Goal: Communication & Community: Answer question/provide support

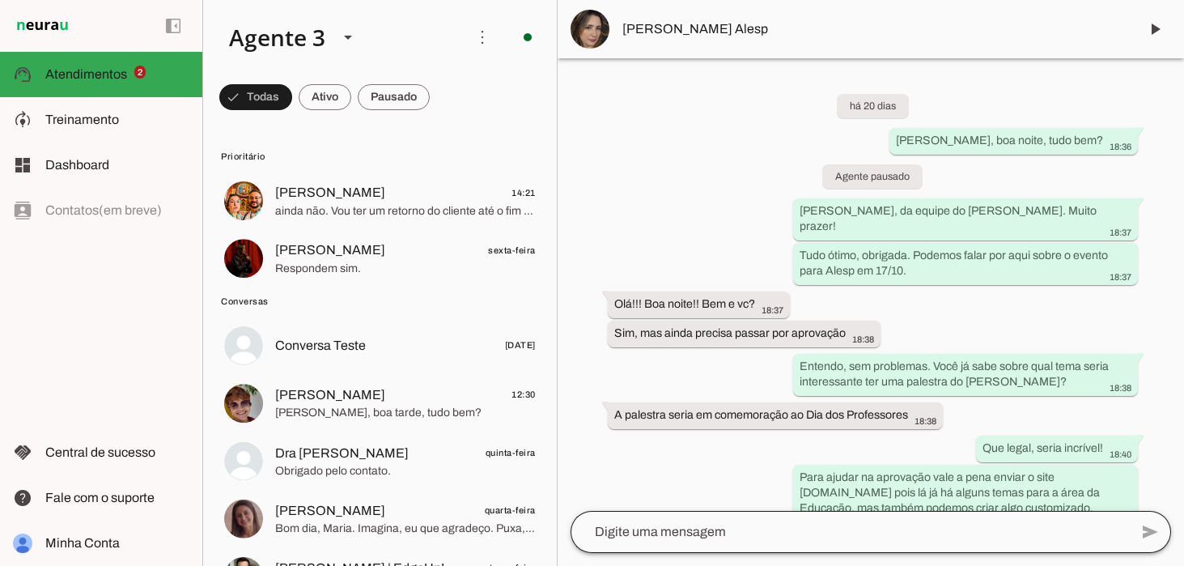
scroll to position [62, 0]
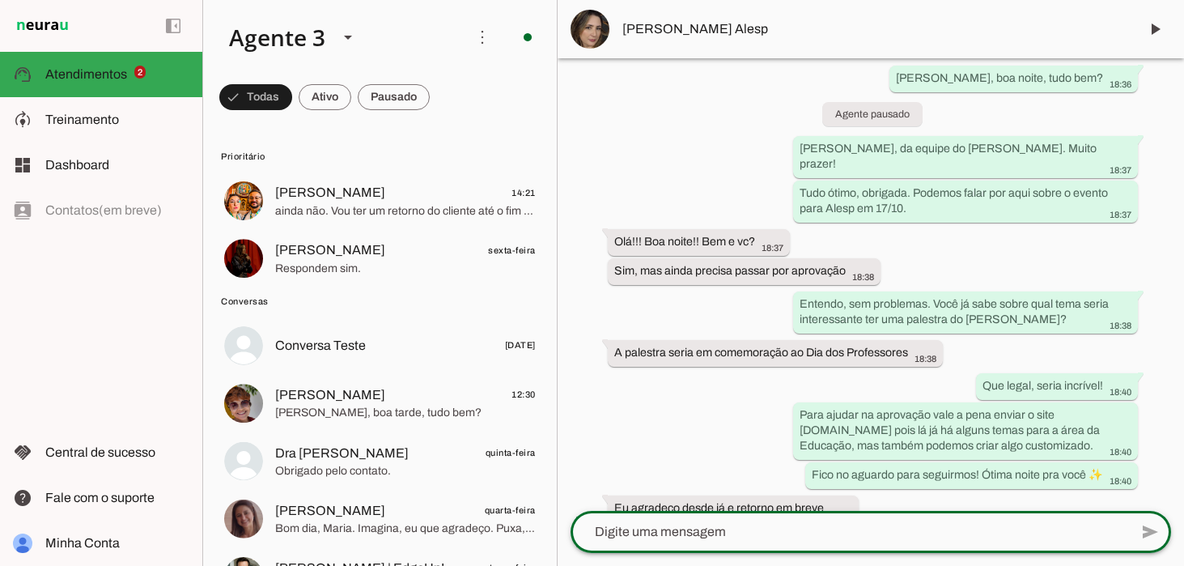
click at [691, 538] on textarea at bounding box center [850, 531] width 558 height 19
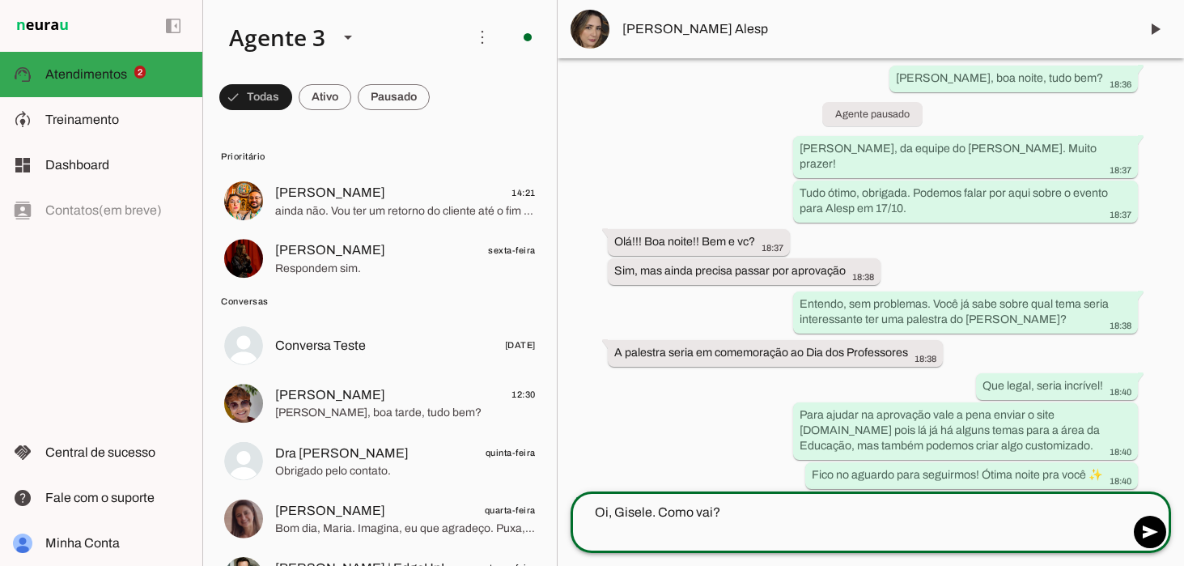
scroll to position [65, 0]
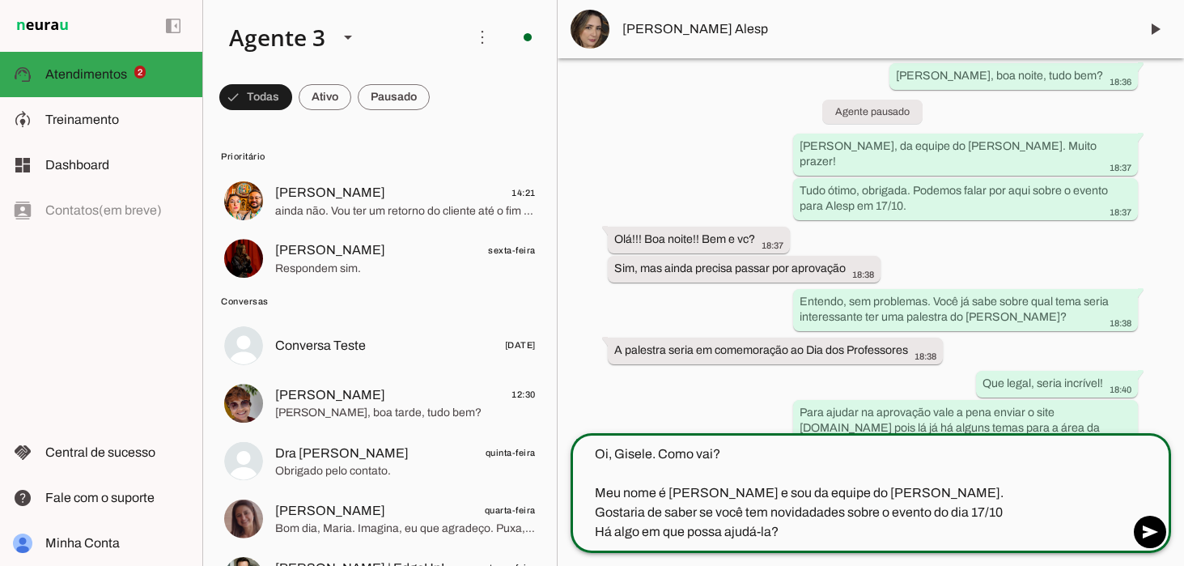
click at [897, 485] on textarea "Oi, Gisele. Como vai? Meu nome é [PERSON_NAME] e sou da equipe do [PERSON_NAME]…" at bounding box center [850, 492] width 558 height 97
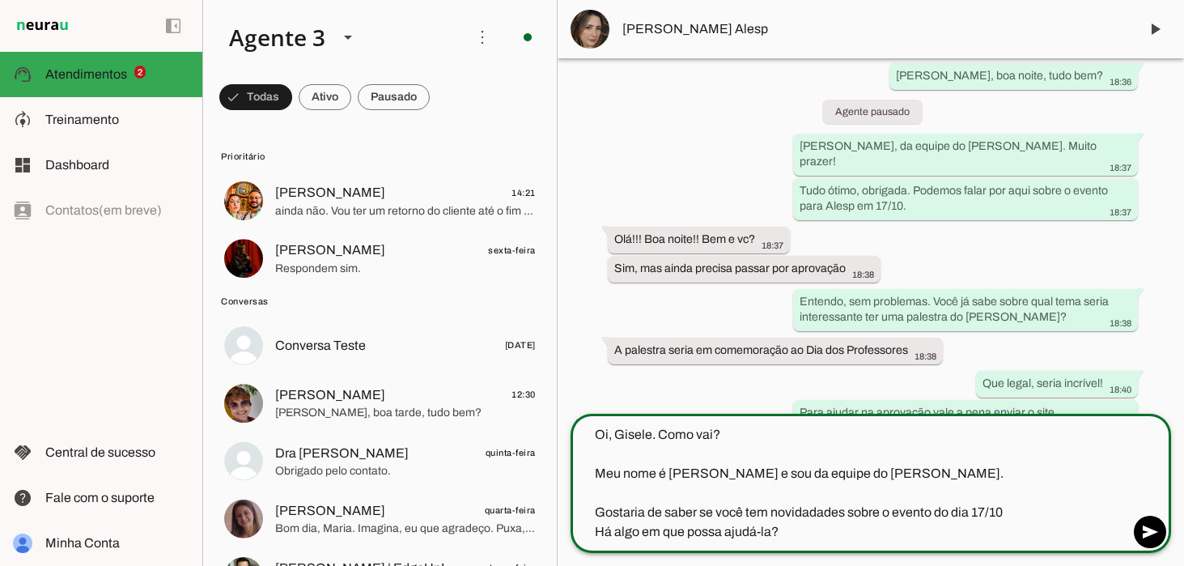
drag, startPoint x: 804, startPoint y: 511, endPoint x: 840, endPoint y: 563, distance: 63.3
click at [804, 511] on textarea "Oi, Gisele. Como vai? Meu nome é [PERSON_NAME] e sou da equipe do [PERSON_NAME]…" at bounding box center [850, 483] width 558 height 117
drag, startPoint x: 583, startPoint y: 528, endPoint x: 580, endPoint y: 546, distance: 18.0
click at [583, 529] on textarea "Oi, Gisele. Como vai? Meu nome é [PERSON_NAME] e sou da equipe do [PERSON_NAME]…" at bounding box center [850, 483] width 558 height 117
type textarea "Oi, Gisele. Como vai? Meu nome é [PERSON_NAME] e sou da equipe do [PERSON_NAME]…"
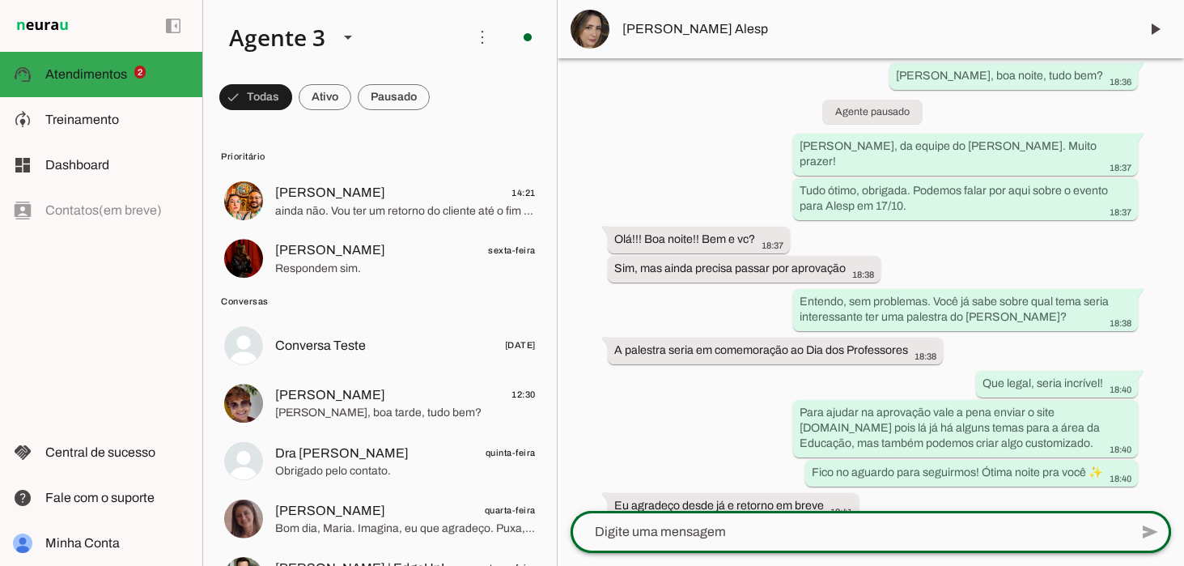
scroll to position [163, 0]
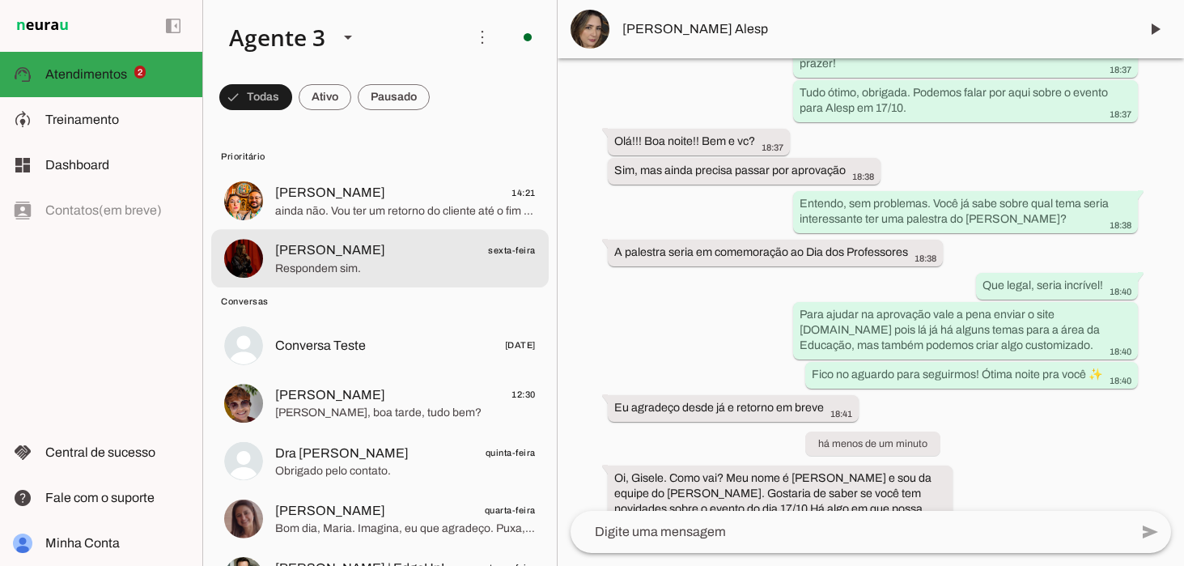
click at [336, 262] on span "Respondem sim." at bounding box center [405, 269] width 261 height 16
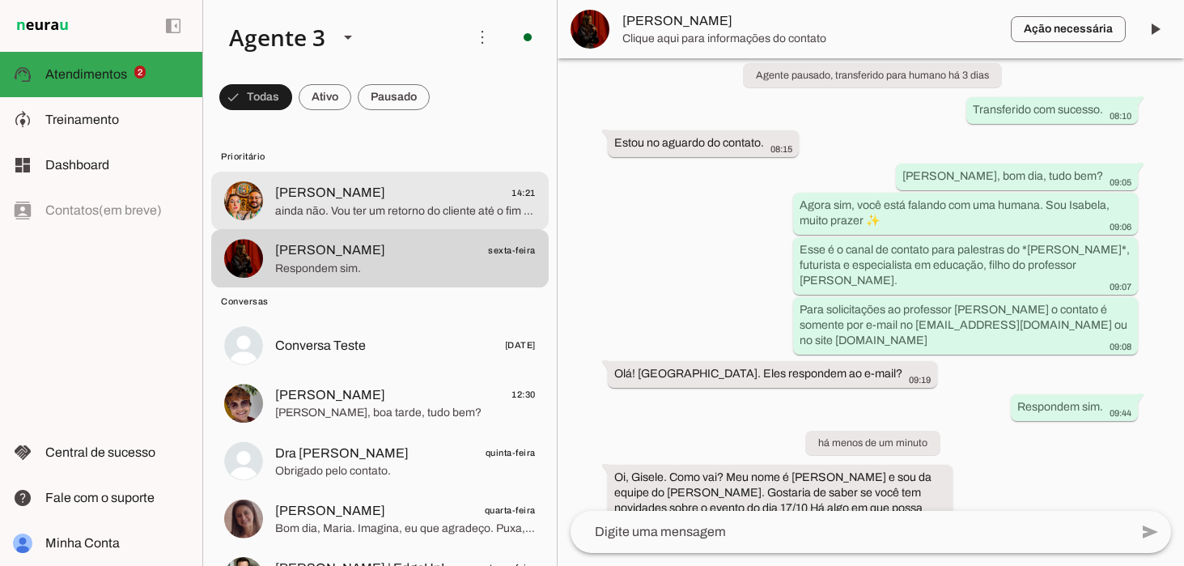
click at [349, 214] on span "ainda não. Vou ter um retorno do cliente até o fim do mês" at bounding box center [405, 211] width 261 height 16
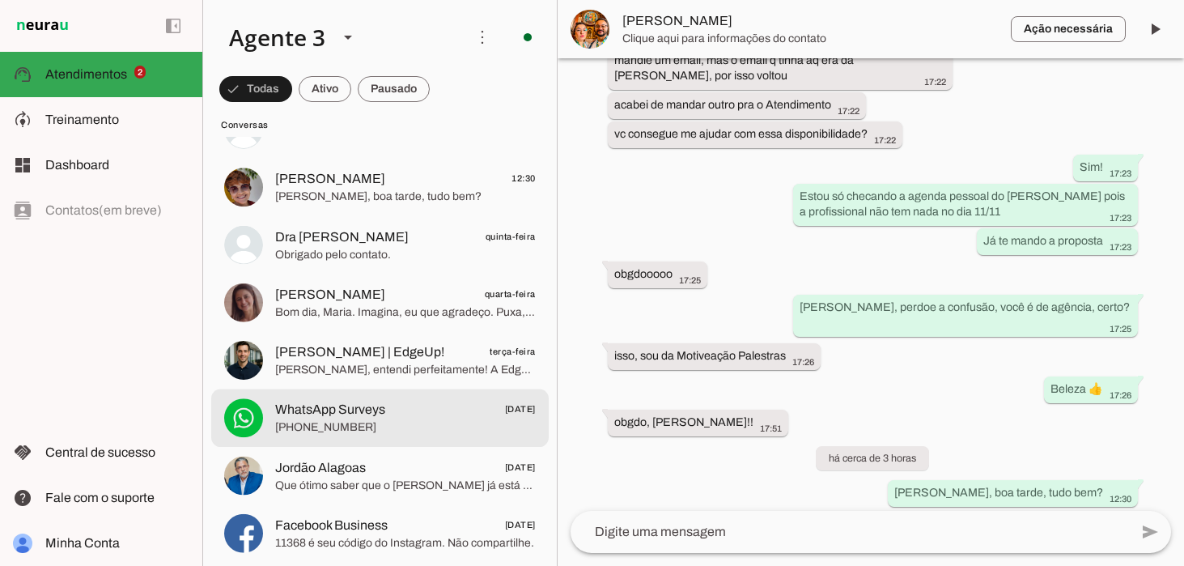
scroll to position [220, 0]
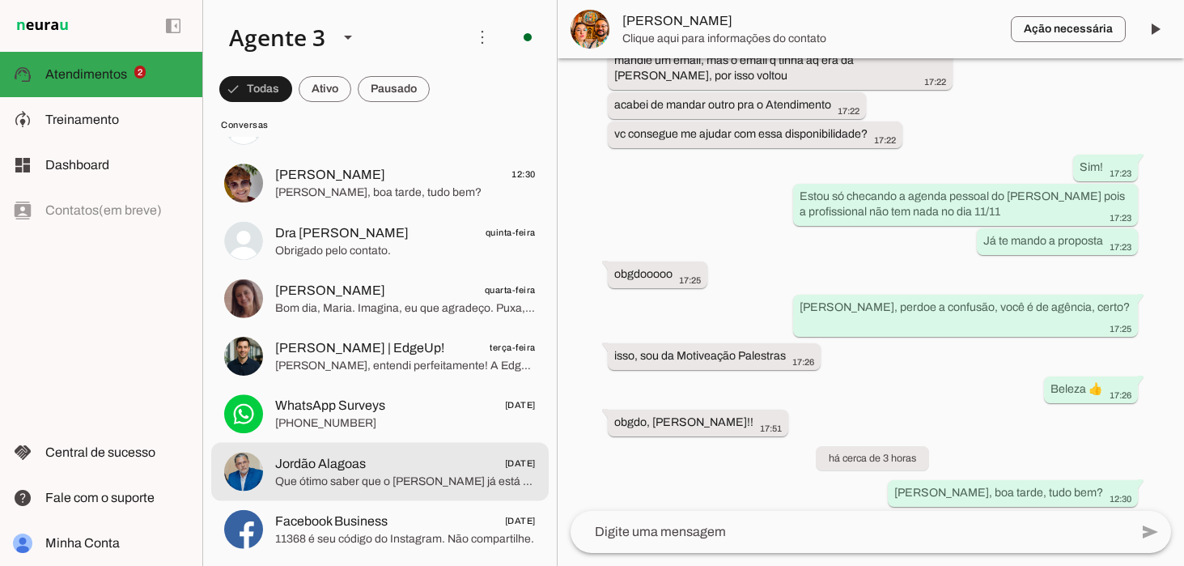
click at [360, 469] on span "Jordão Alagoas [DATE]" at bounding box center [405, 463] width 261 height 20
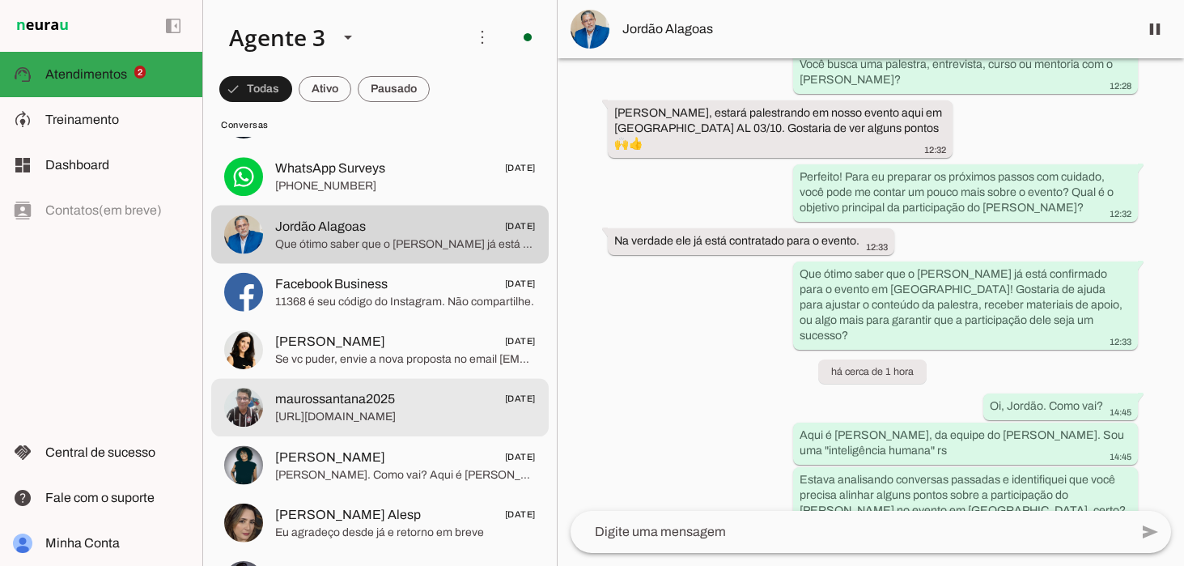
scroll to position [459, 0]
click at [384, 418] on span "[URL][DOMAIN_NAME]" at bounding box center [405, 415] width 261 height 16
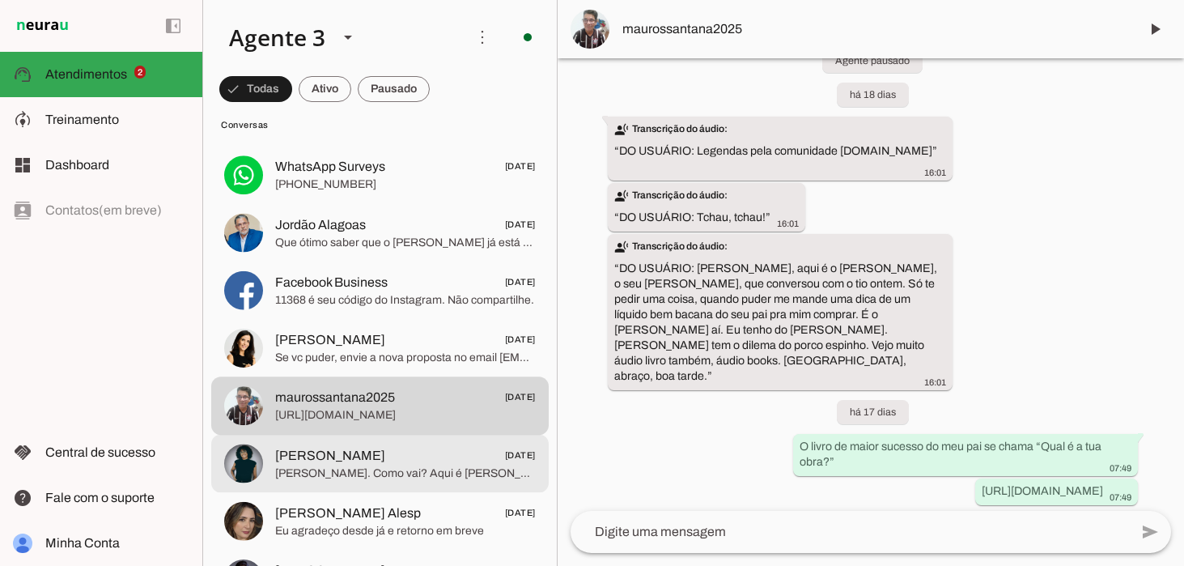
scroll to position [227, 0]
click at [389, 455] on span "[PERSON_NAME] [DATE]" at bounding box center [405, 455] width 261 height 20
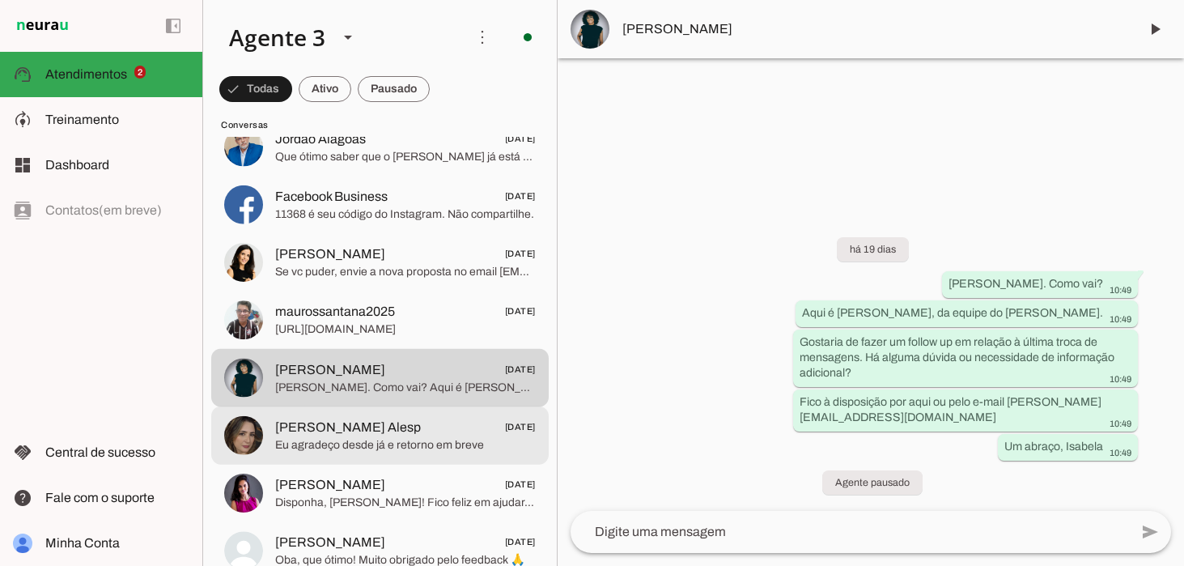
scroll to position [677, 0]
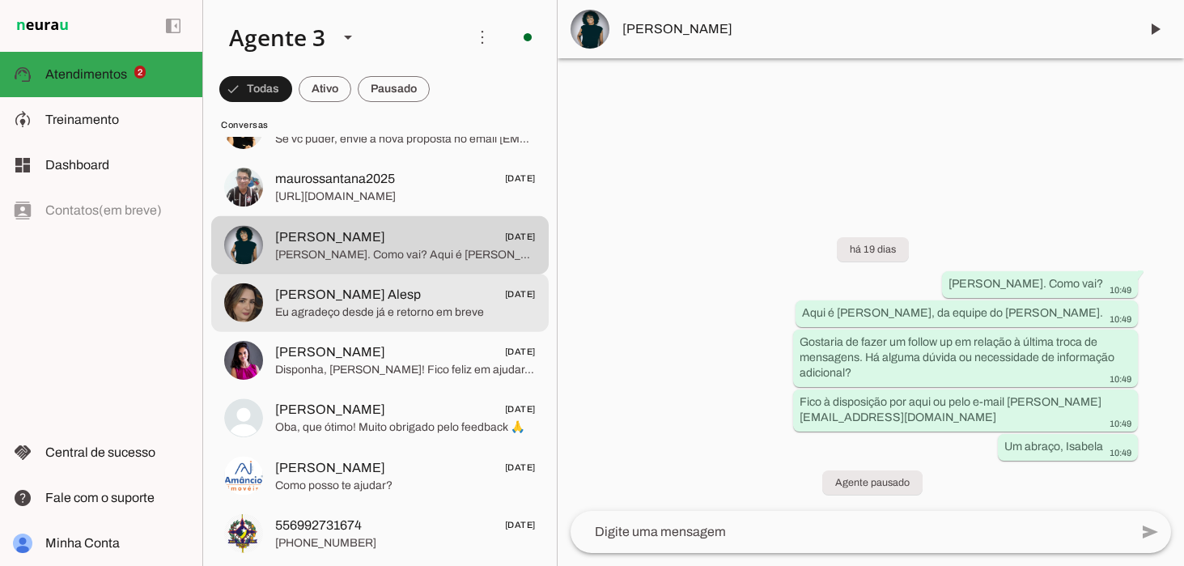
click at [415, 310] on span "Eu agradeço desde já e retorno em breve" at bounding box center [405, 312] width 261 height 16
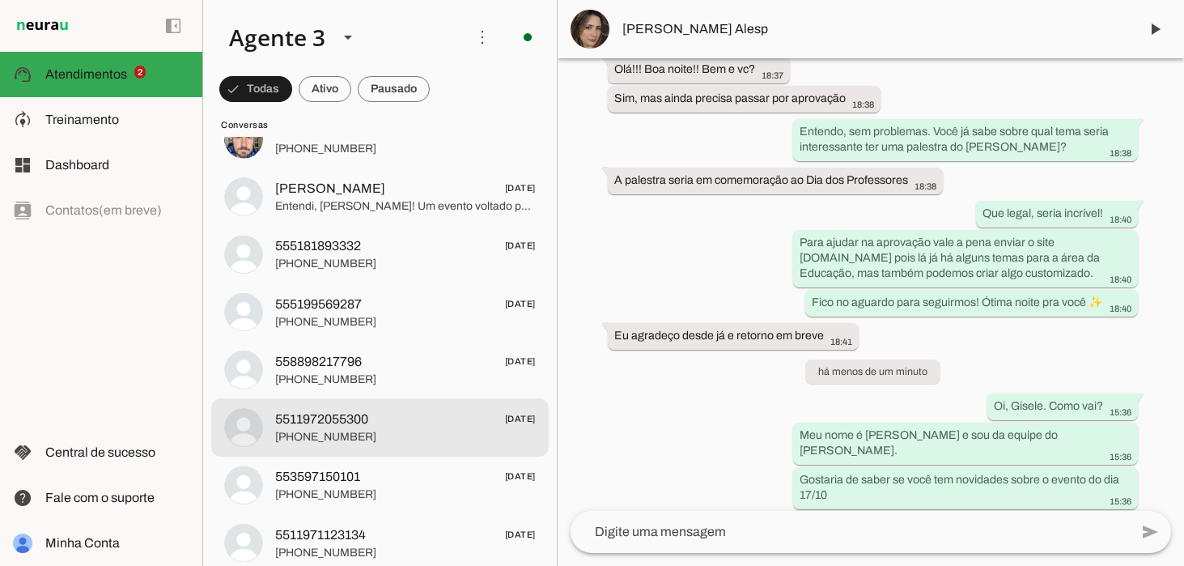
scroll to position [1105, 0]
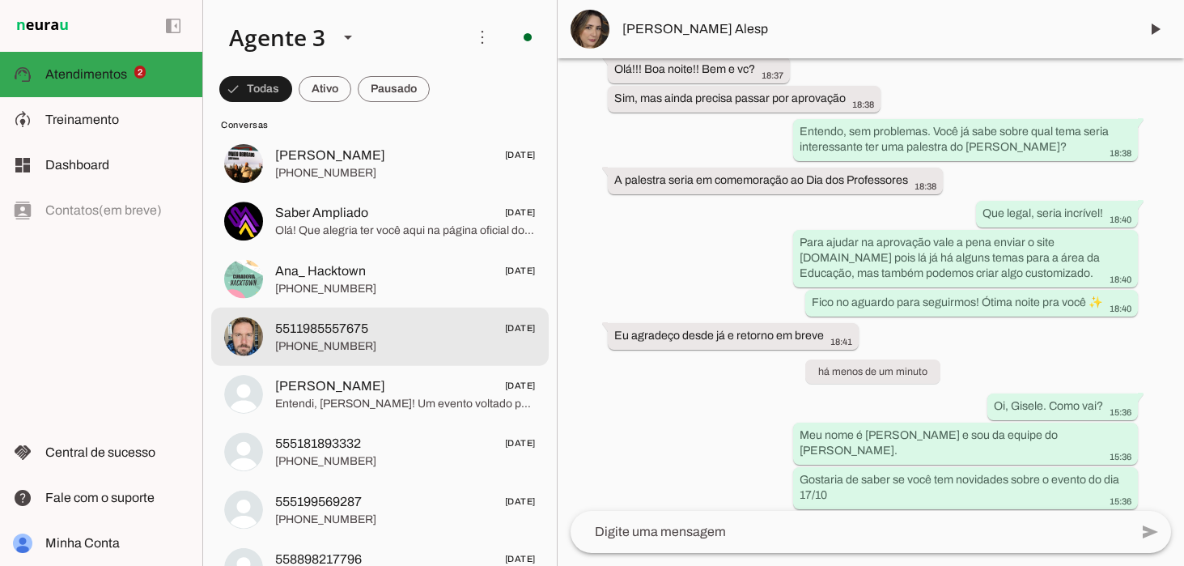
click at [376, 326] on span "5511985557675 [DATE]" at bounding box center [405, 328] width 261 height 20
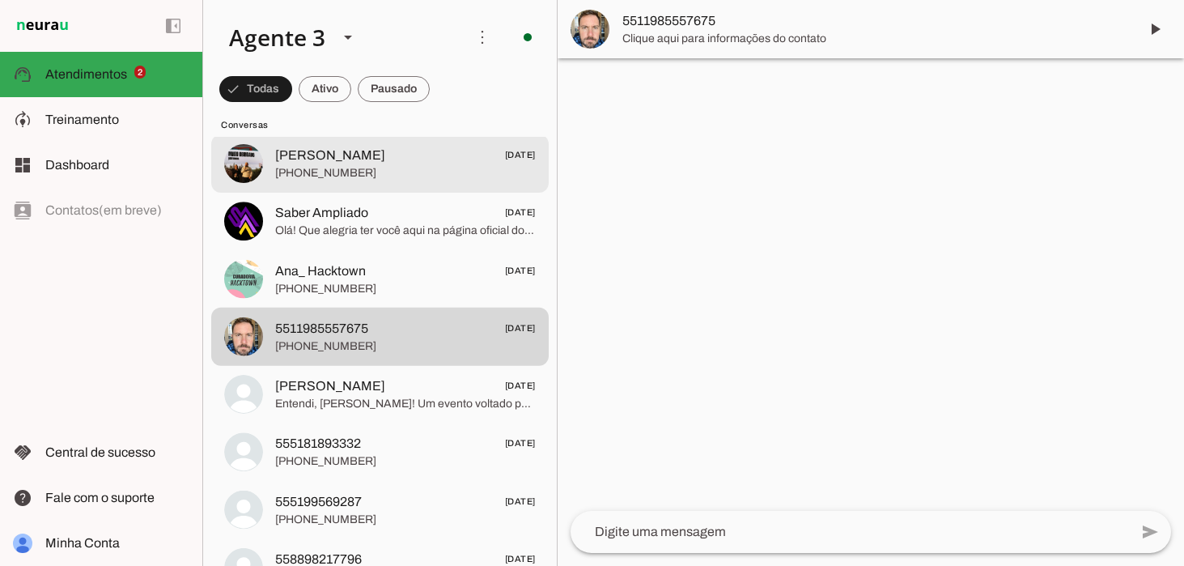
click at [354, 169] on span "[PHONE_NUMBER]" at bounding box center [405, 173] width 261 height 16
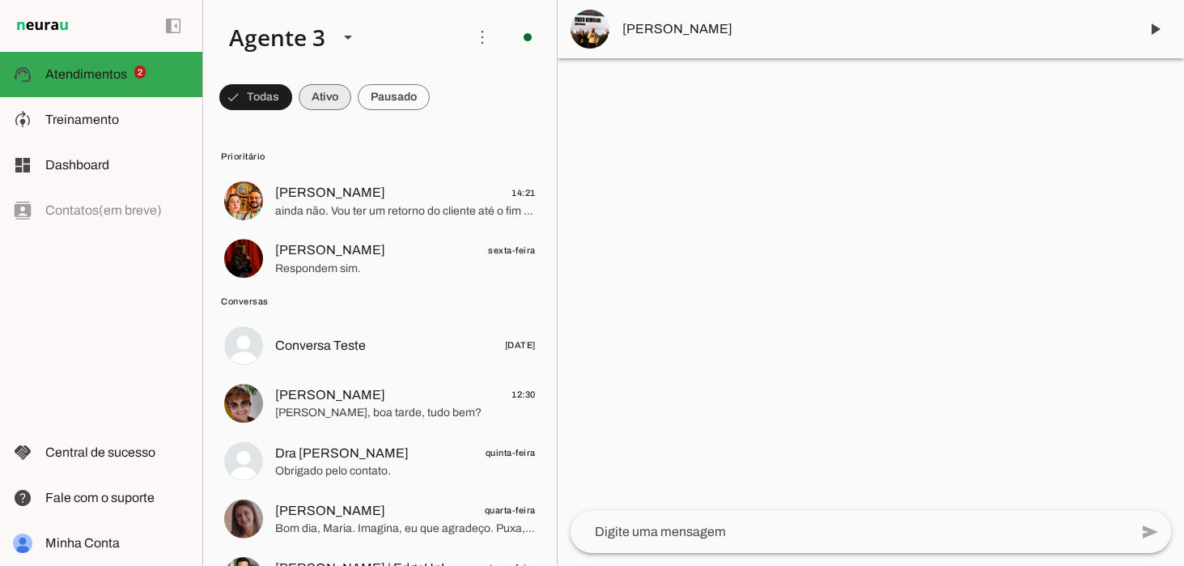
click at [328, 98] on span at bounding box center [325, 97] width 53 height 39
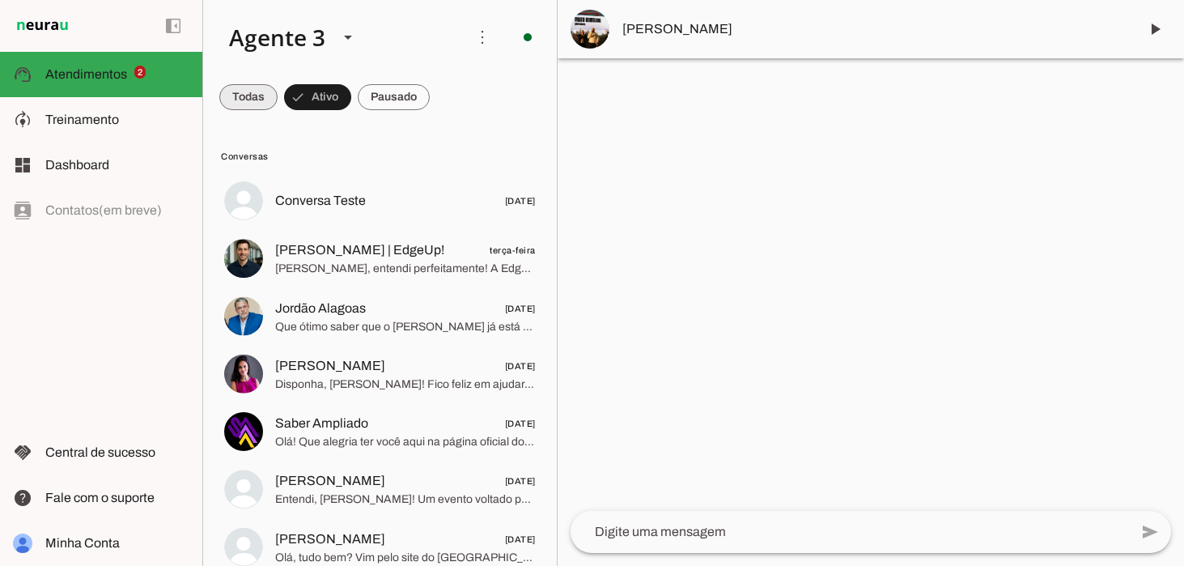
click at [257, 96] on span at bounding box center [248, 97] width 58 height 39
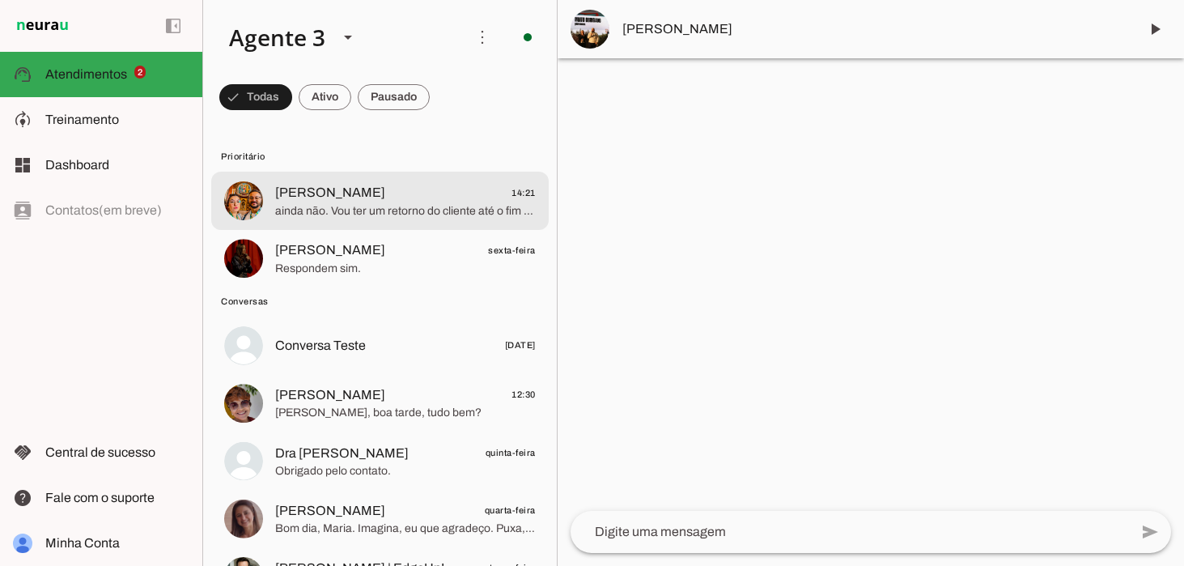
click at [400, 204] on span "ainda não. Vou ter um retorno do cliente até o fim do mês" at bounding box center [405, 211] width 261 height 16
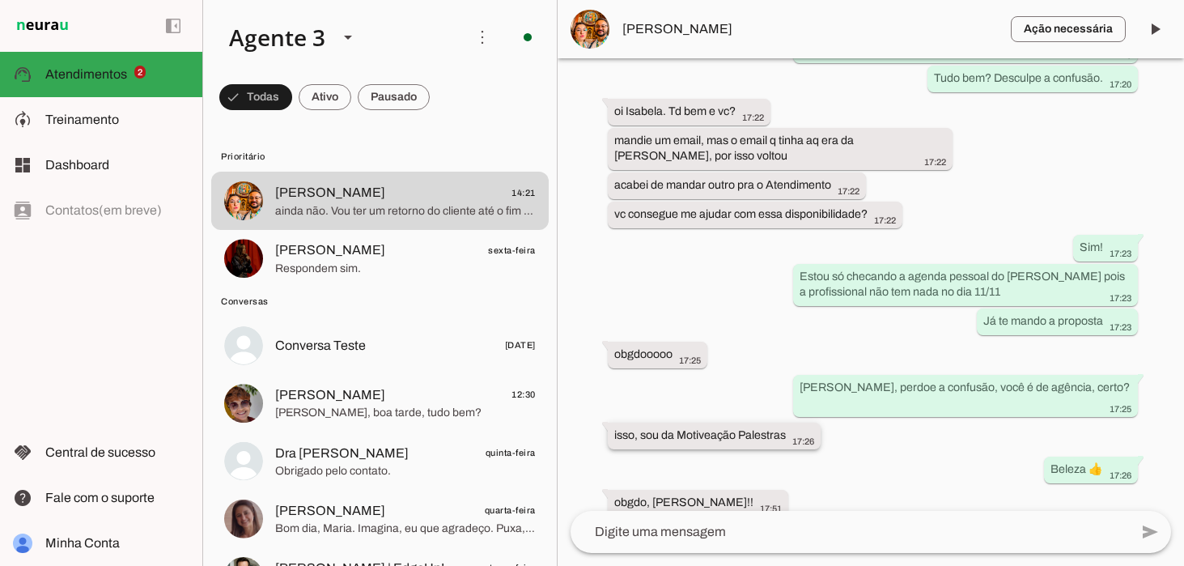
scroll to position [1459, 0]
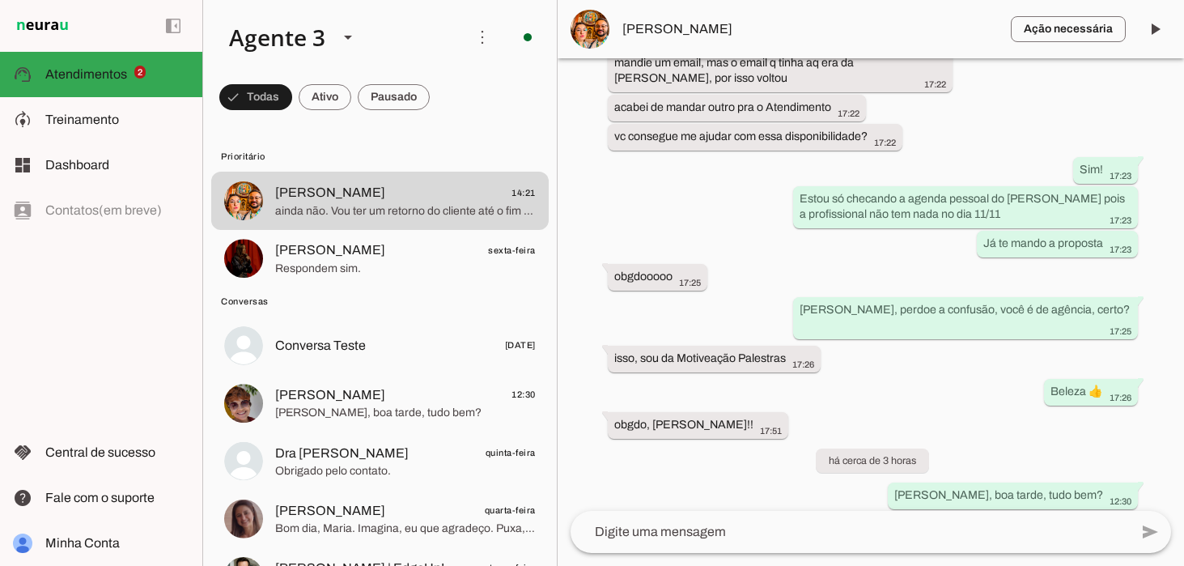
click at [642, 536] on textarea at bounding box center [850, 531] width 558 height 19
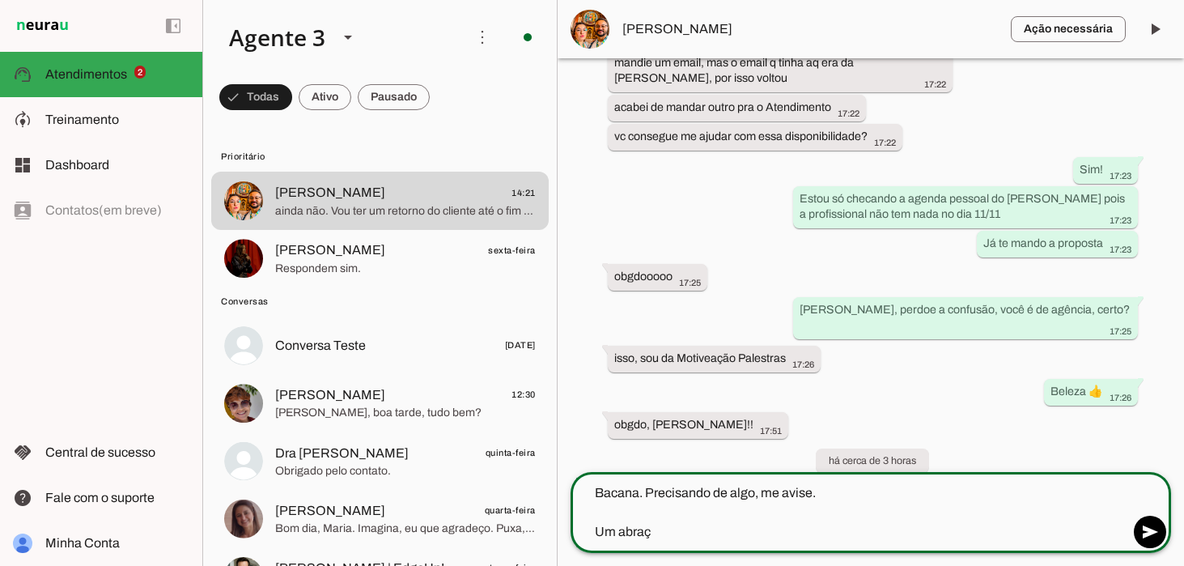
type textarea "Bacana. Precisando de algo, me avise. Um abraço"
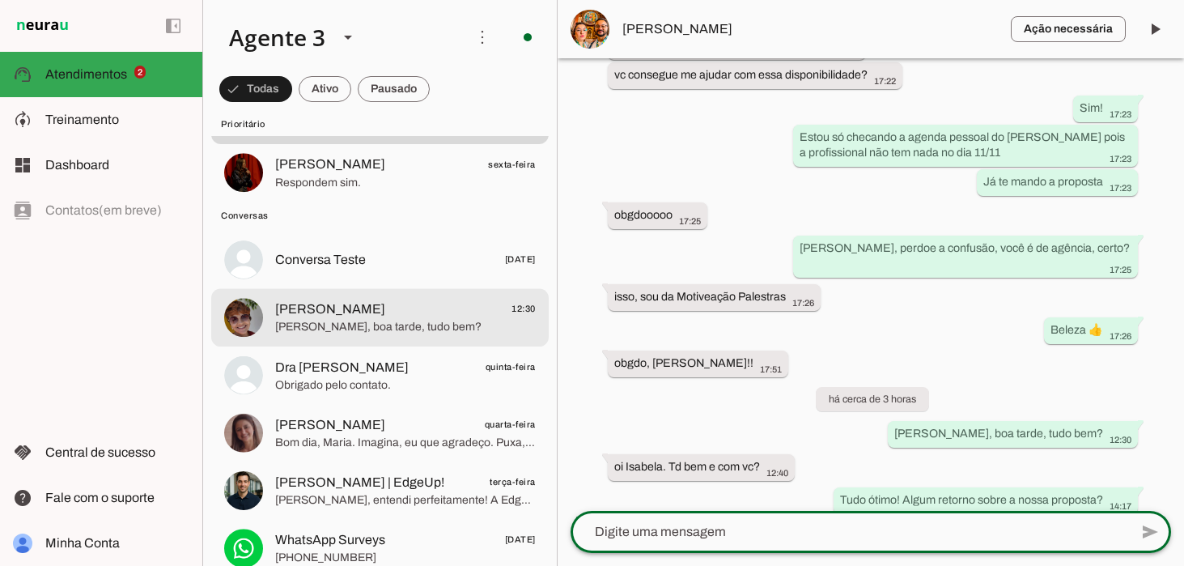
scroll to position [90, 0]
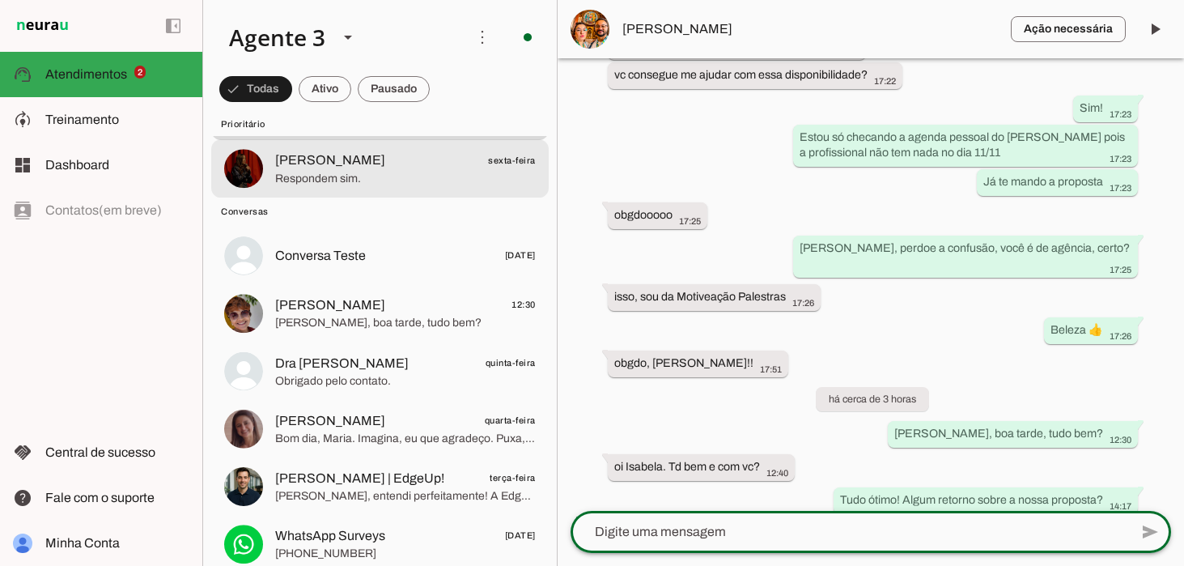
click at [393, 171] on span "Respondem sim." at bounding box center [405, 179] width 261 height 16
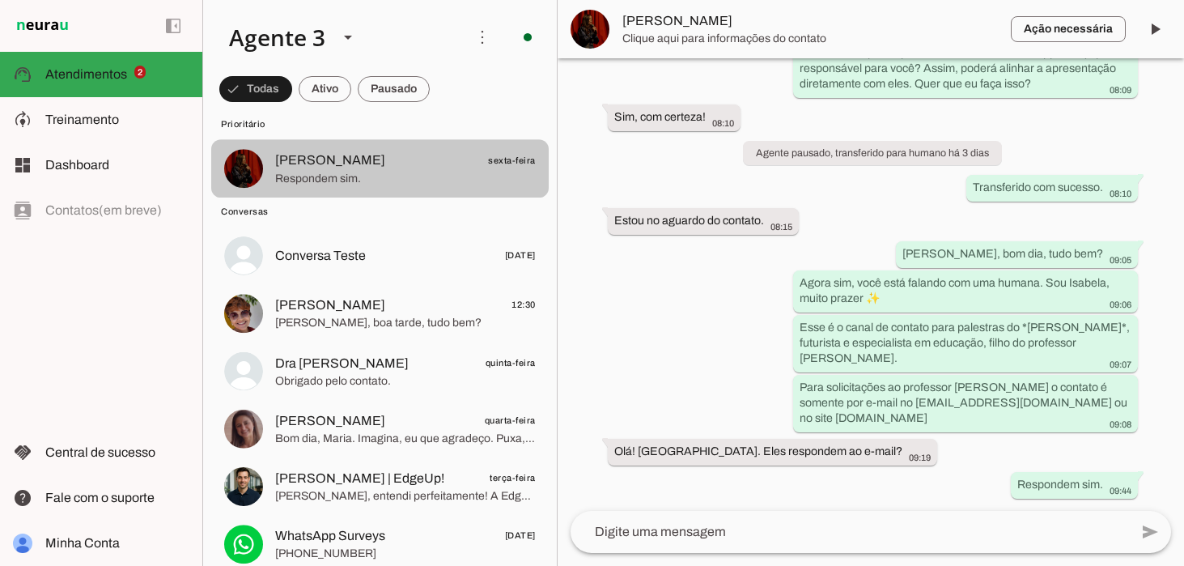
scroll to position [552, 0]
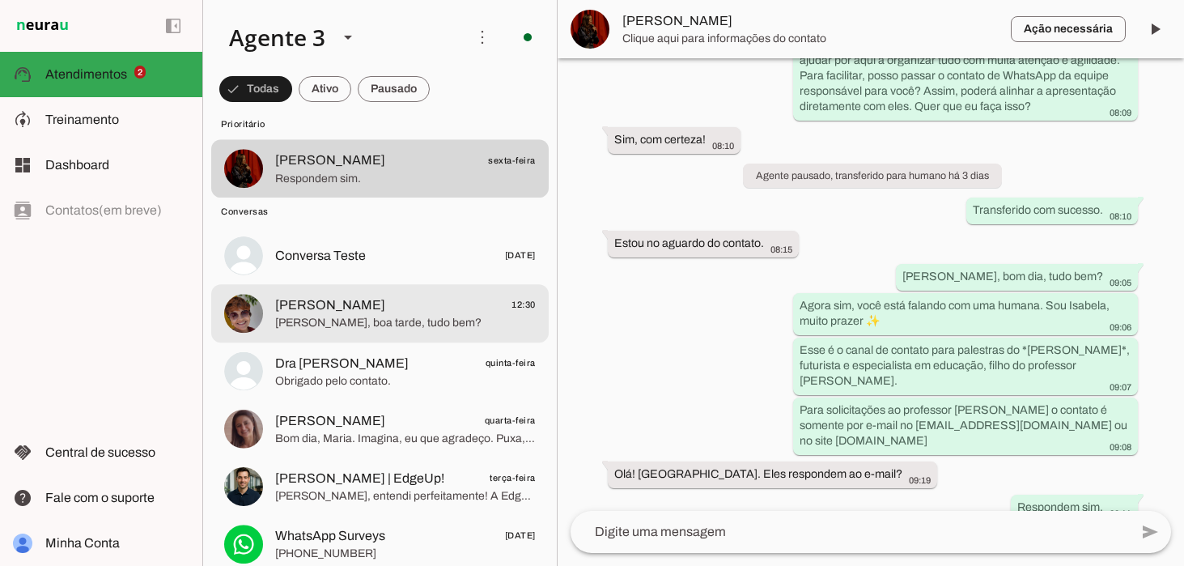
click at [353, 312] on span "[PERSON_NAME]" at bounding box center [330, 304] width 110 height 19
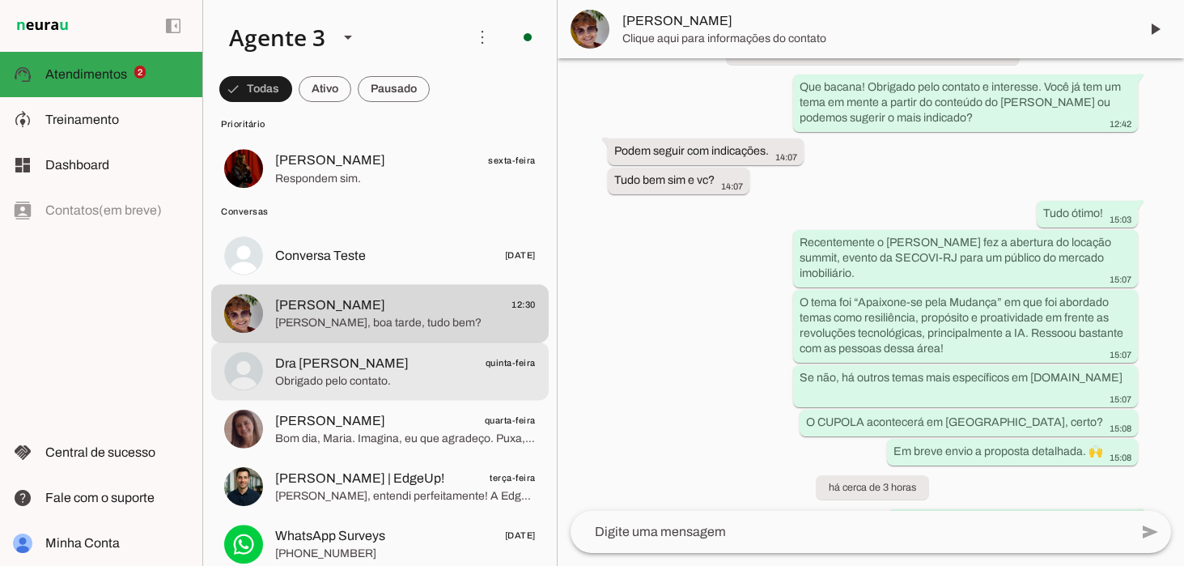
click at [352, 377] on span "Obrigado pelo contato." at bounding box center [405, 381] width 261 height 16
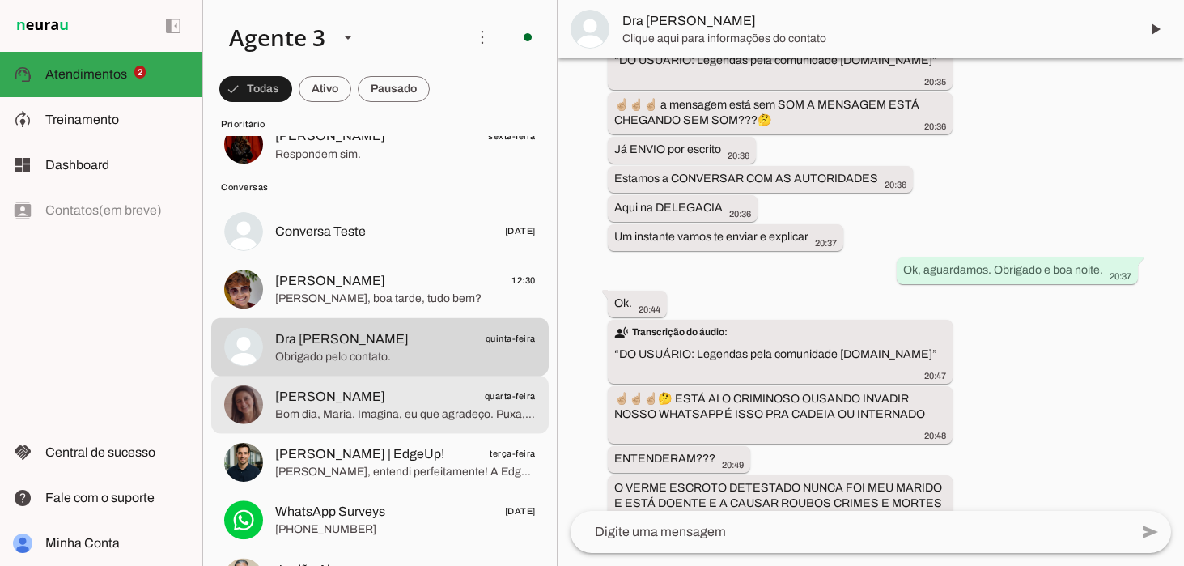
scroll to position [120, 0]
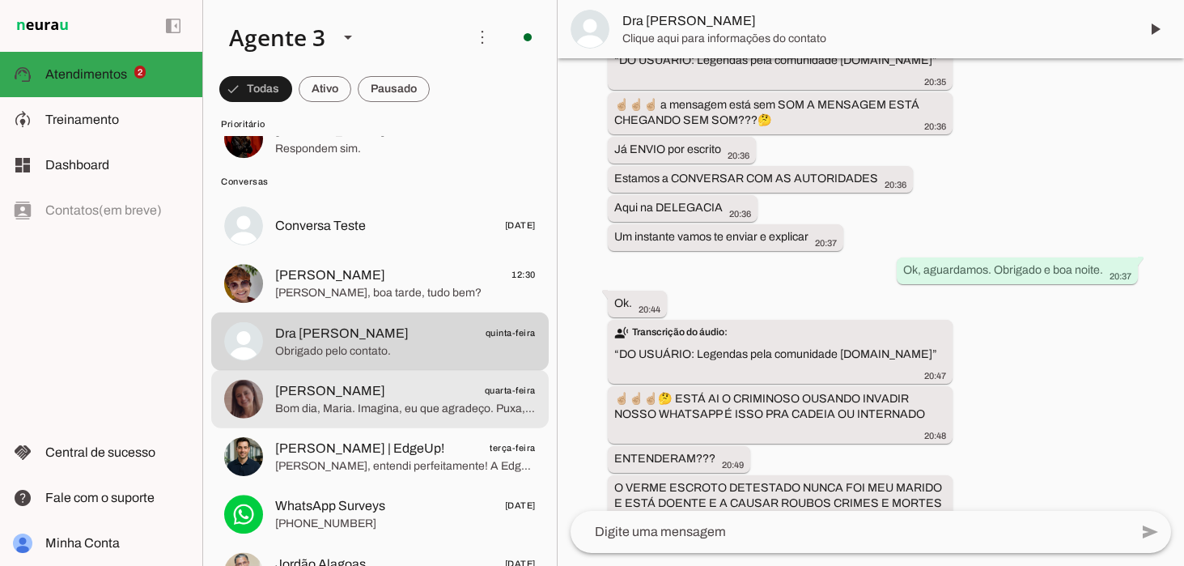
click at [359, 405] on span "Bom dia, Maria. Imagina, eu que agradeço. Puxa, uma pena! Mas sem problemas, en…" at bounding box center [405, 409] width 261 height 16
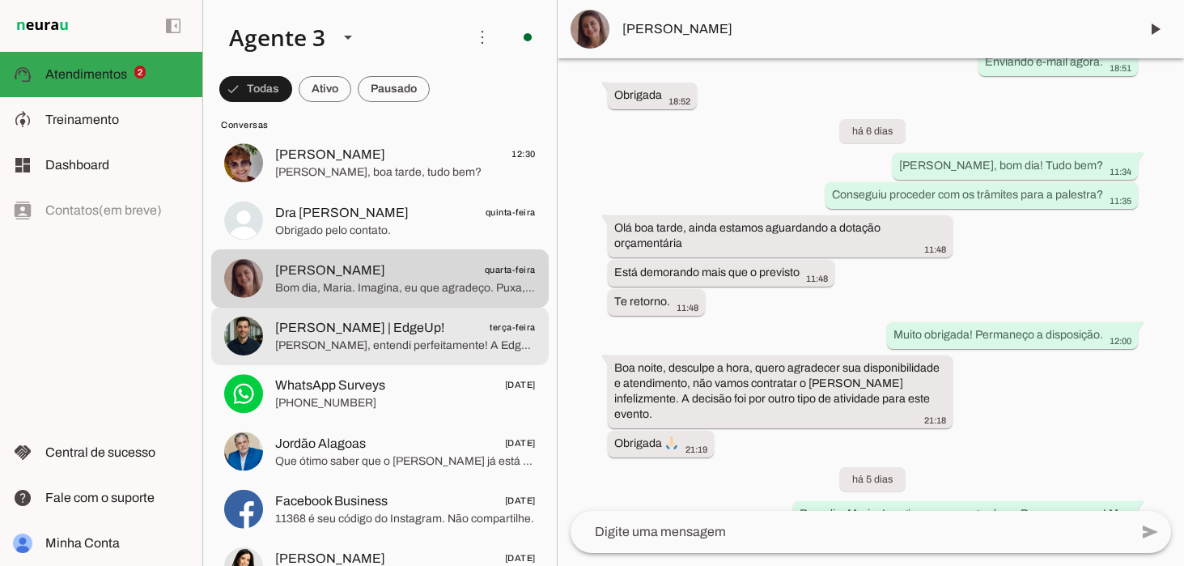
scroll to position [243, 0]
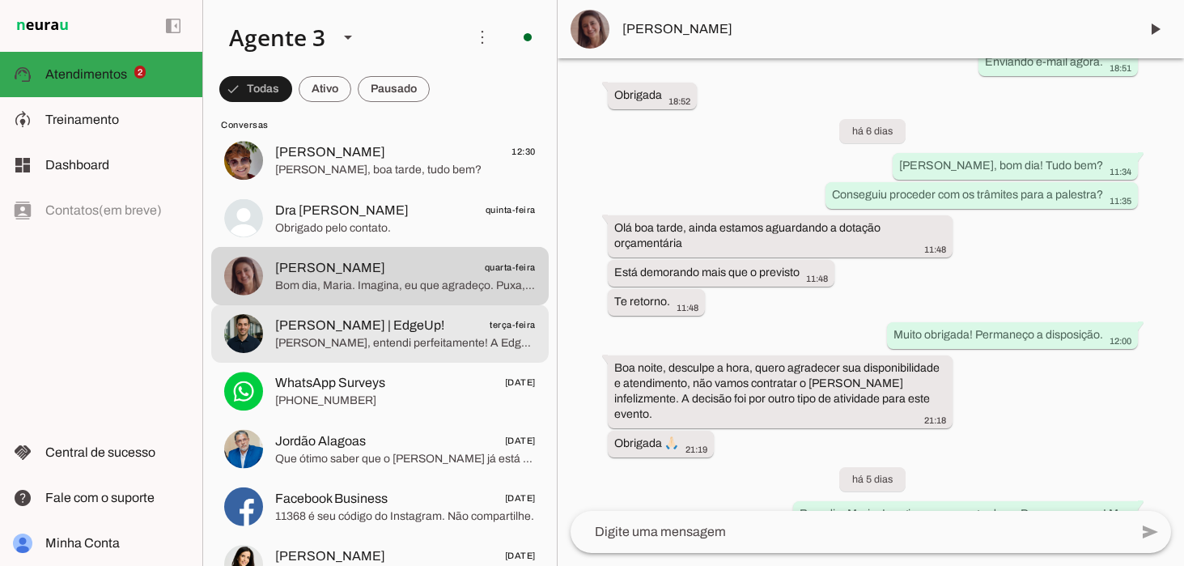
click at [330, 336] on span "[PERSON_NAME], entendi perfeitamente! A EdgeUp atua justamente no ponto nevrálg…" at bounding box center [405, 343] width 261 height 16
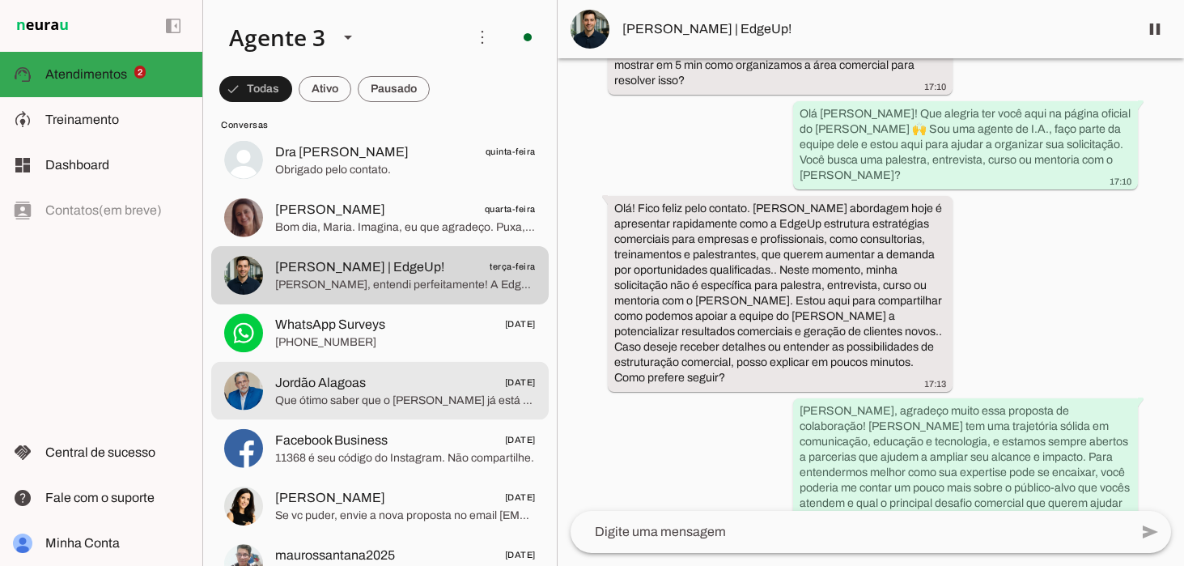
scroll to position [302, 0]
click at [328, 397] on span "Que ótimo saber que o [PERSON_NAME] já está confirmado para o evento em [GEOGRA…" at bounding box center [405, 400] width 261 height 16
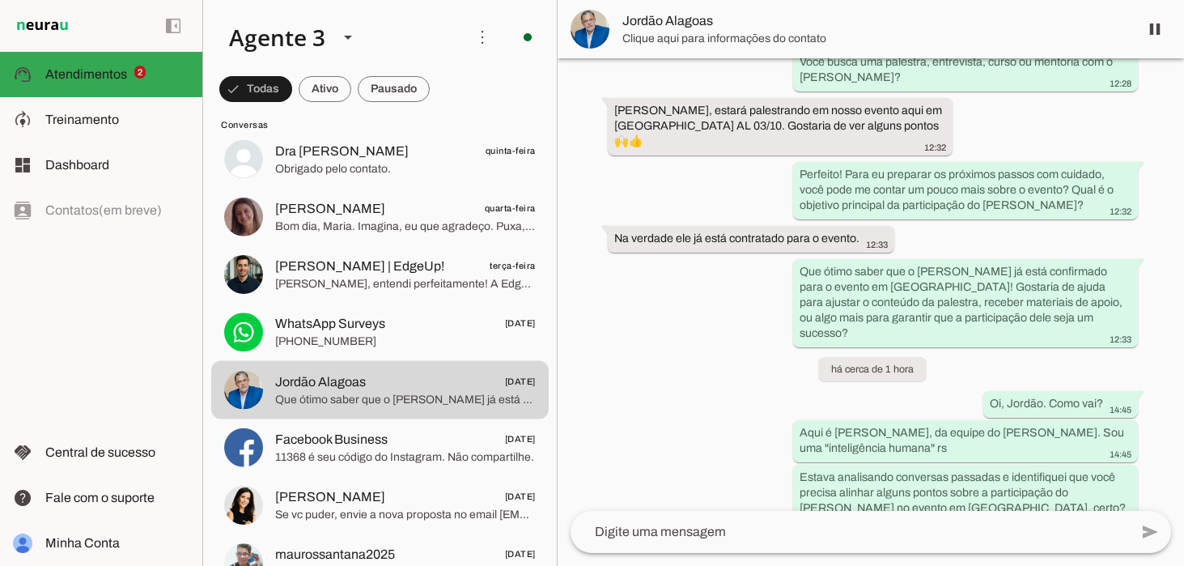
scroll to position [189, 0]
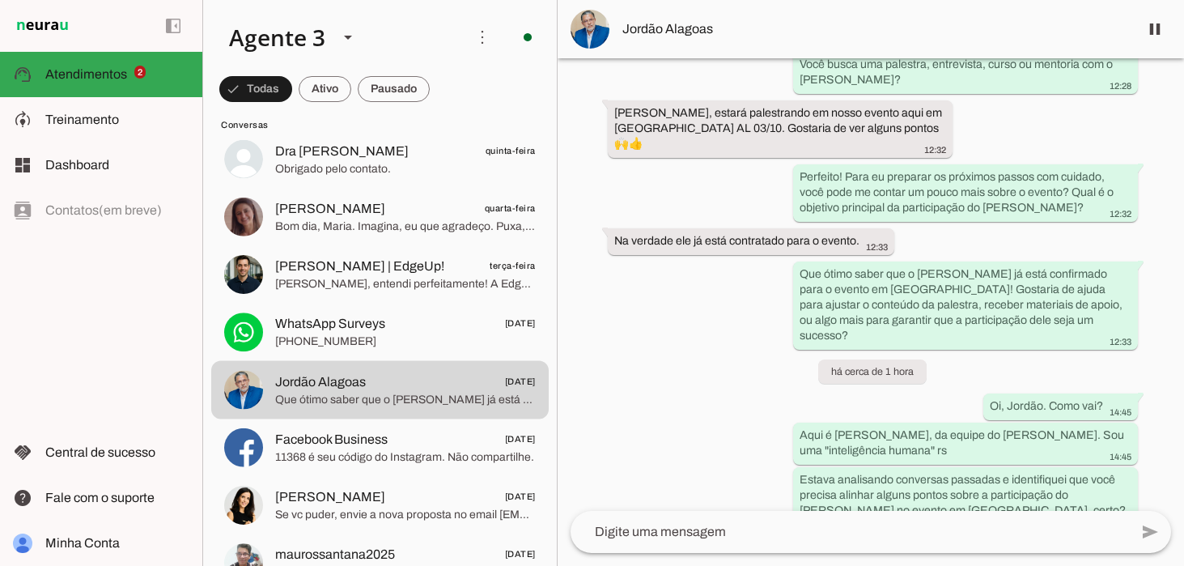
drag, startPoint x: 1049, startPoint y: 347, endPoint x: 1121, endPoint y: 495, distance: 164.0
click at [1121, 495] on div "Agente ativado há 7 dias Boa Tarde!!! 12:28 Olá! Que alegria ter você aqui na p…" at bounding box center [871, 284] width 626 height 452
click at [1148, 418] on div "Agente ativado há 7 dias Boa Tarde!!! 12:28 Olá! Que alegria ter você aqui na p…" at bounding box center [871, 284] width 626 height 452
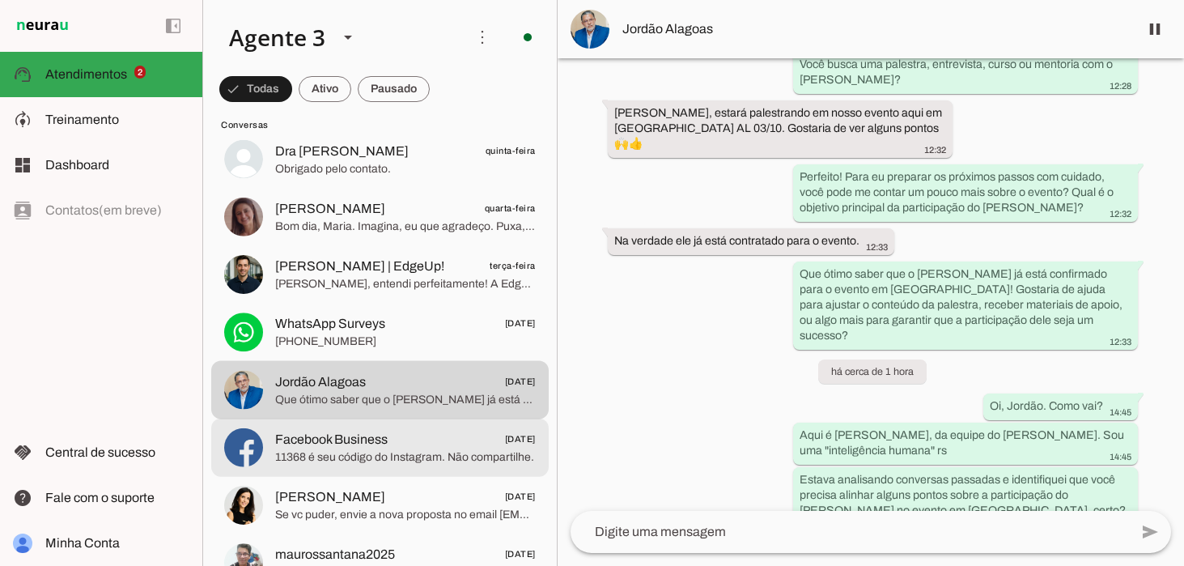
click at [338, 452] on span "11368 é seu código do Instagram. Não compartilhe." at bounding box center [405, 457] width 261 height 16
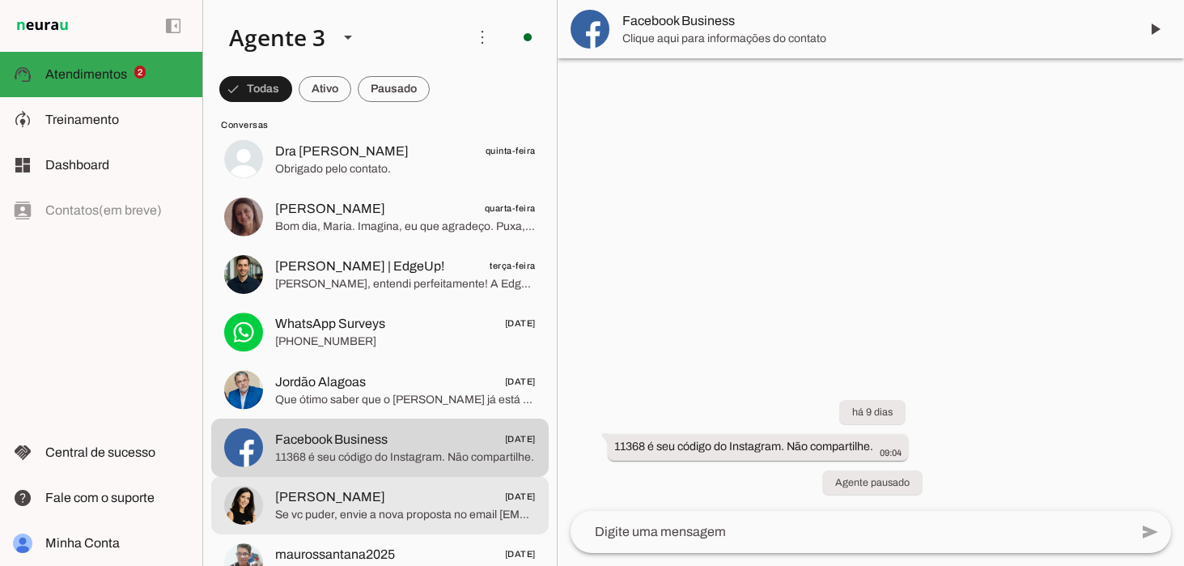
click at [368, 492] on span "[PERSON_NAME]" at bounding box center [330, 496] width 110 height 19
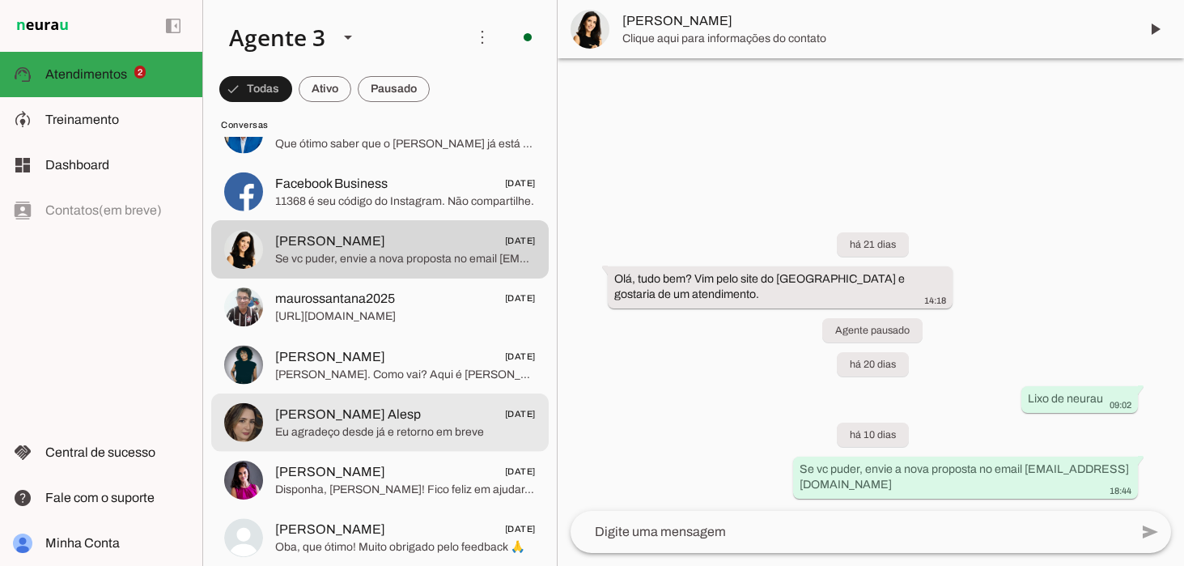
scroll to position [575, 0]
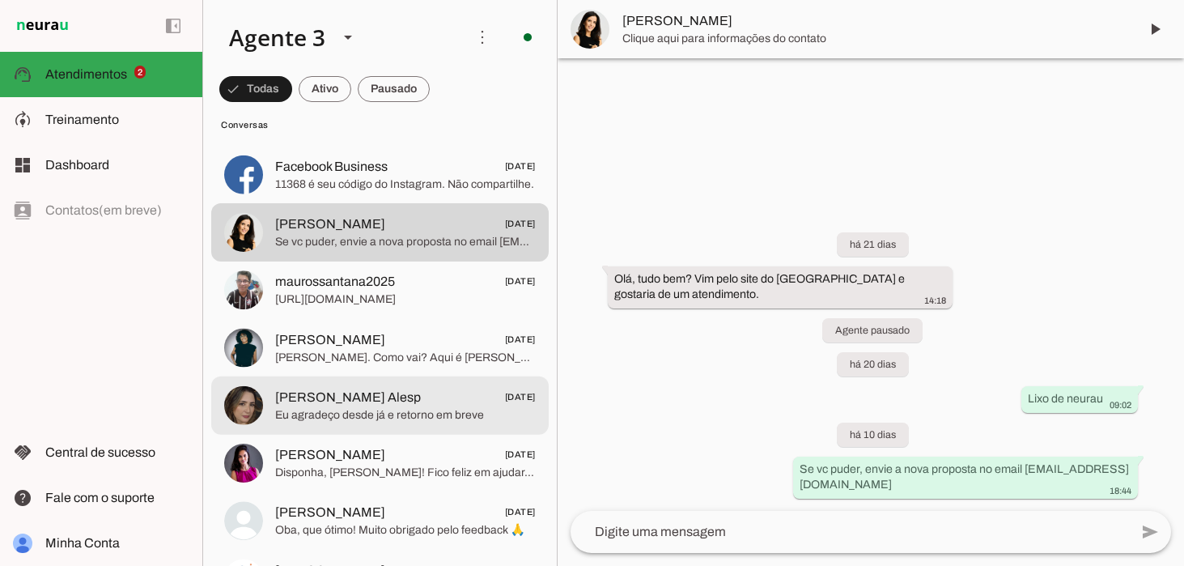
click at [347, 407] on span "Eu agradeço desde já e retorno em breve" at bounding box center [405, 415] width 261 height 16
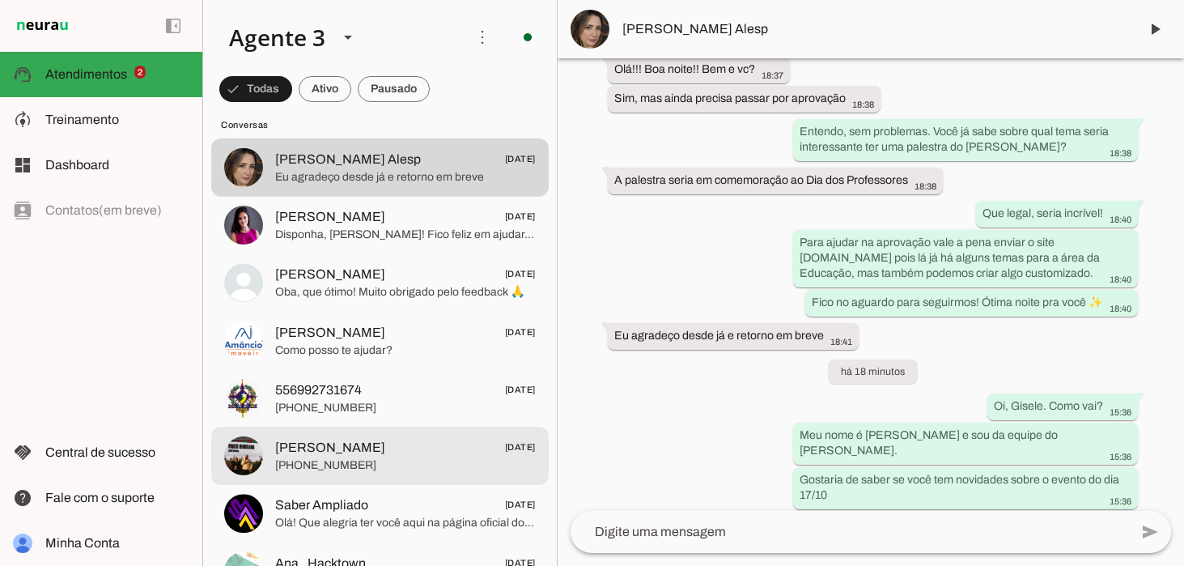
scroll to position [881, 0]
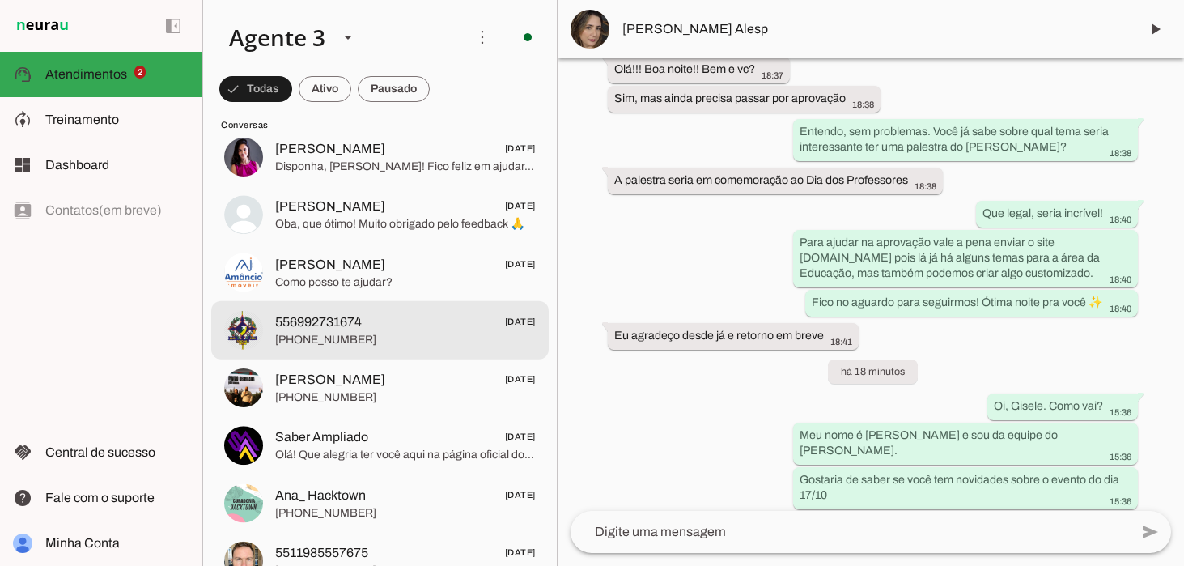
click at [329, 336] on span "[PHONE_NUMBER]" at bounding box center [405, 340] width 261 height 16
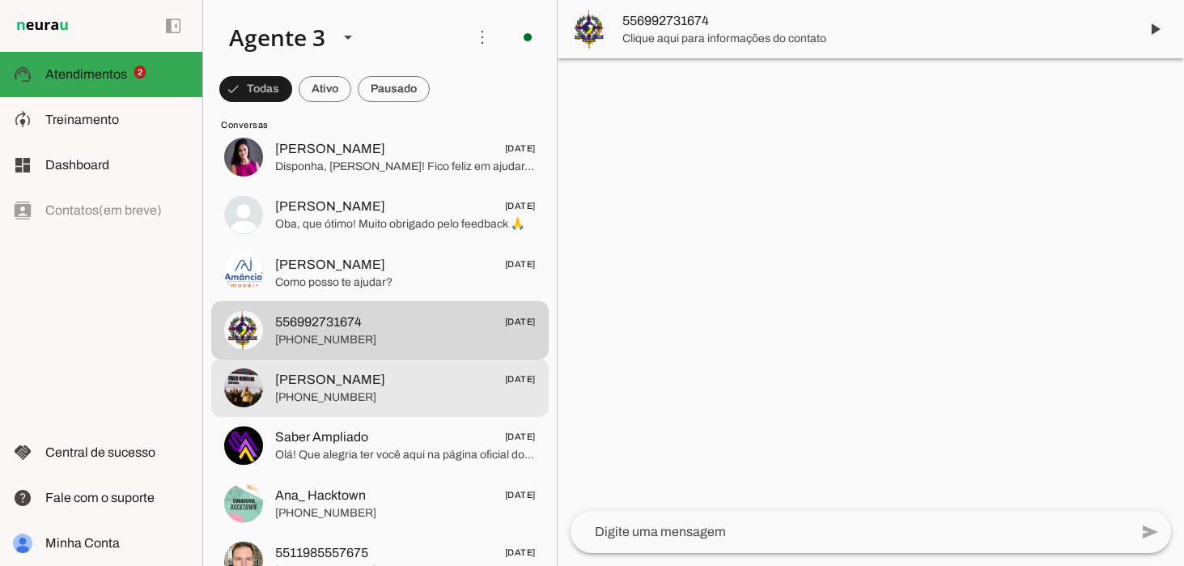
click at [320, 389] on span "[PHONE_NUMBER]" at bounding box center [405, 397] width 261 height 16
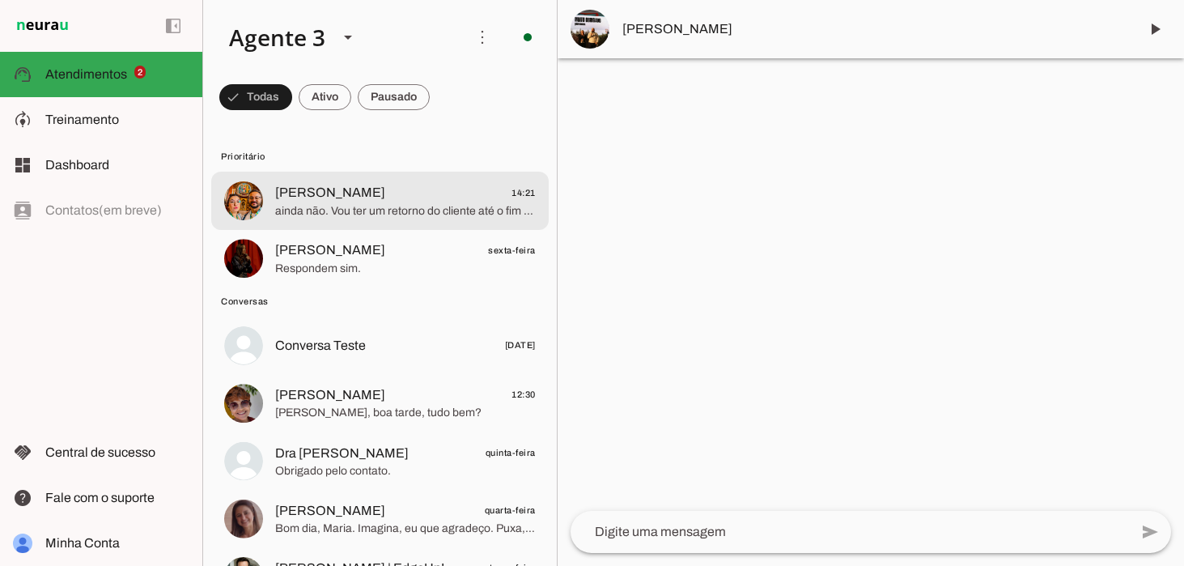
click at [295, 203] on span "ainda não. Vou ter um retorno do cliente até o fim do mês" at bounding box center [405, 211] width 261 height 16
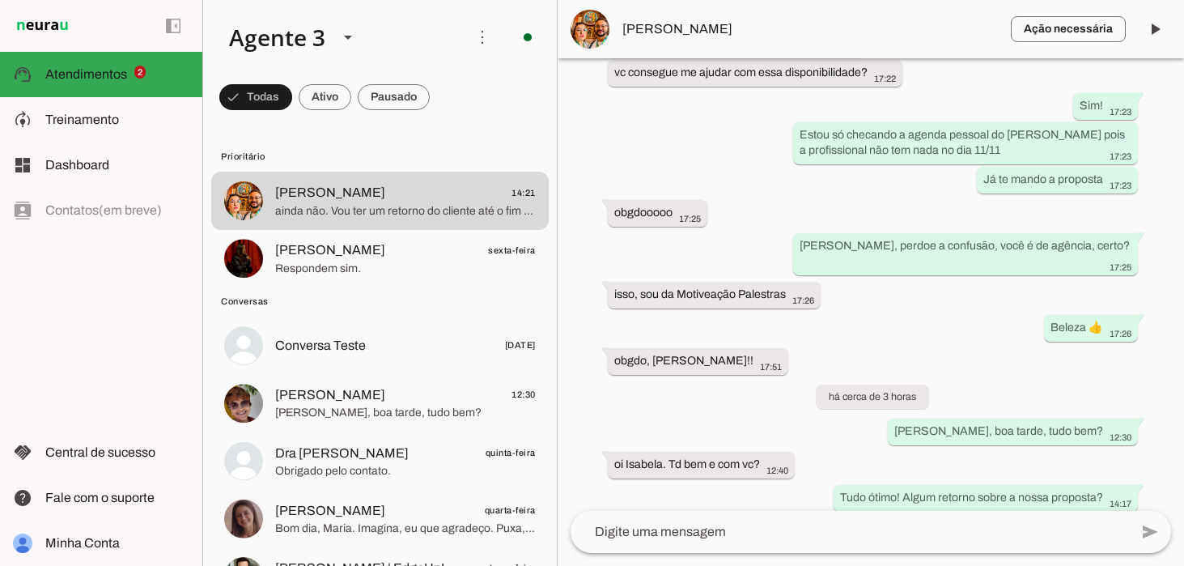
scroll to position [1521, 0]
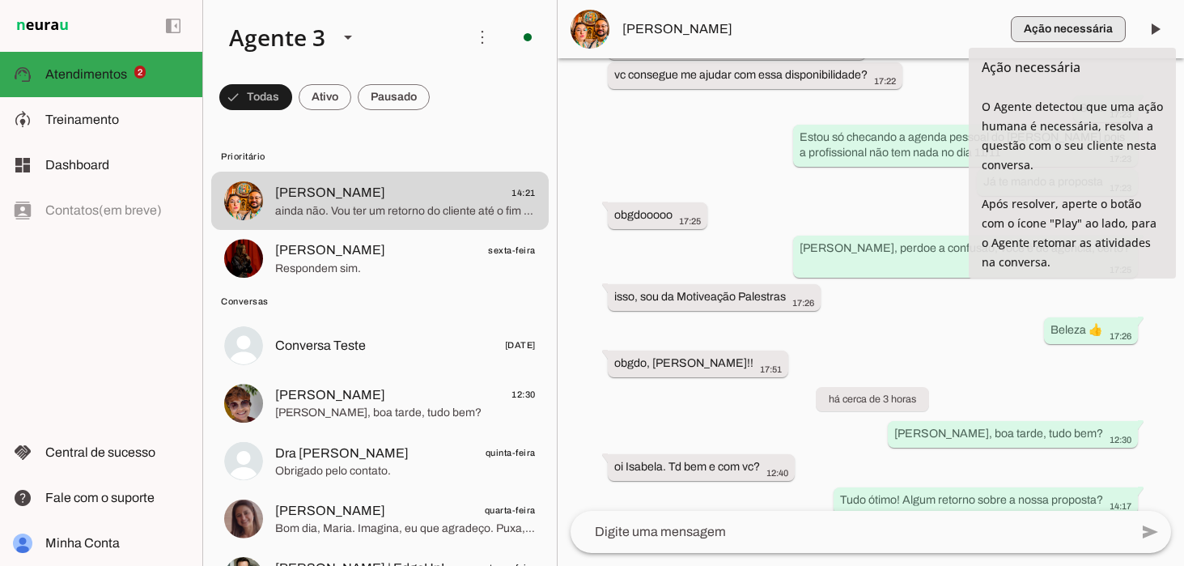
click at [1097, 32] on span "button" at bounding box center [1068, 29] width 115 height 39
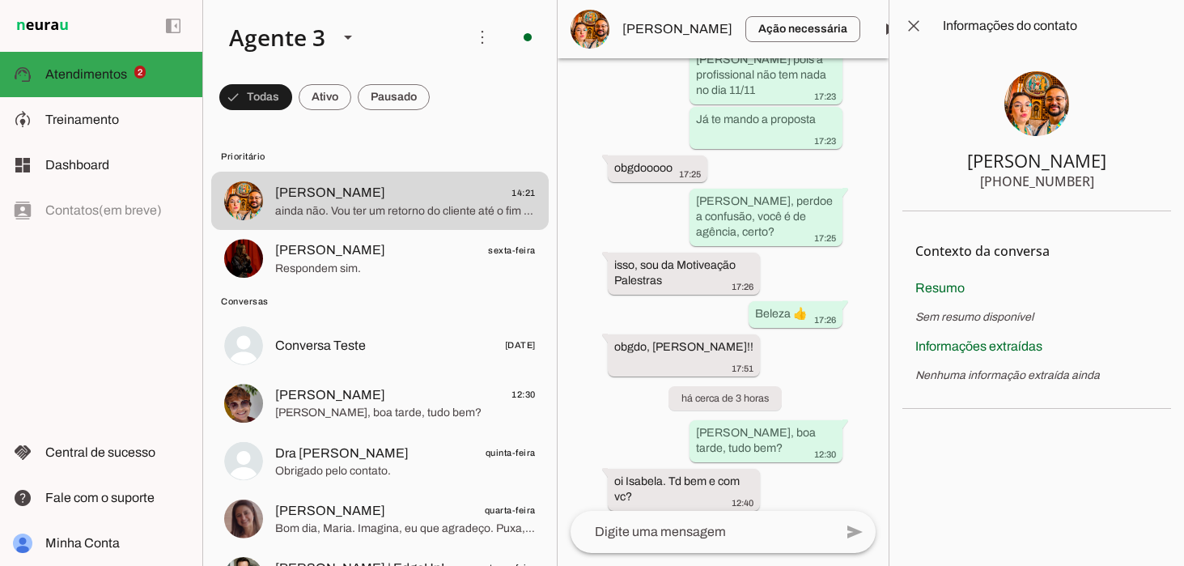
scroll to position [2768, 0]
click at [913, 31] on span at bounding box center [913, 25] width 39 height 39
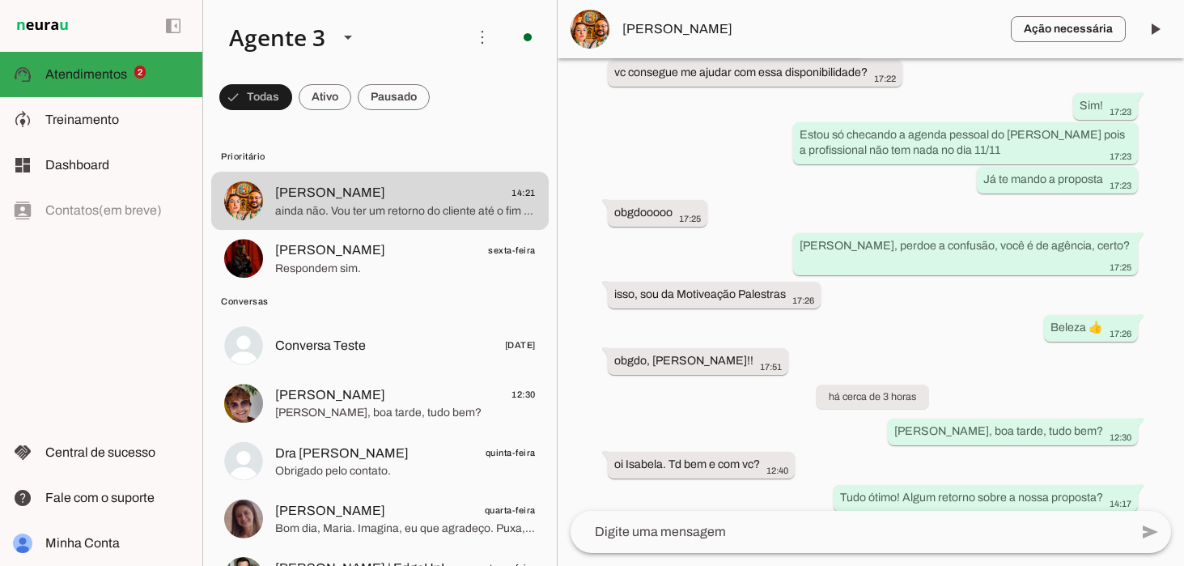
scroll to position [1521, 0]
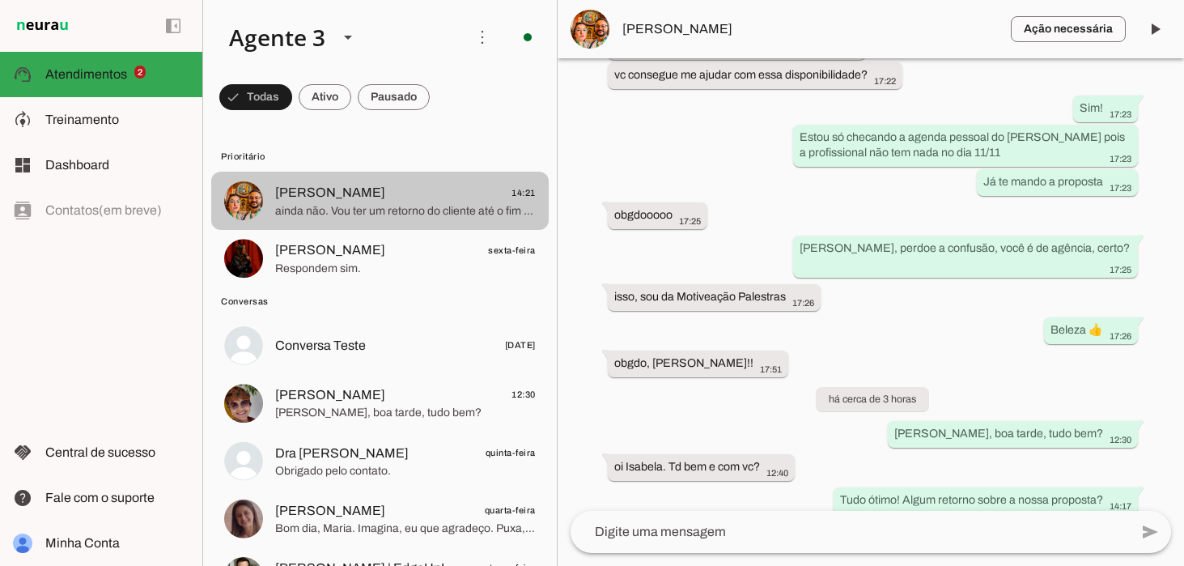
click at [400, 217] on span "ainda não. Vou ter um retorno do cliente até o fim do mês" at bounding box center [405, 211] width 261 height 16
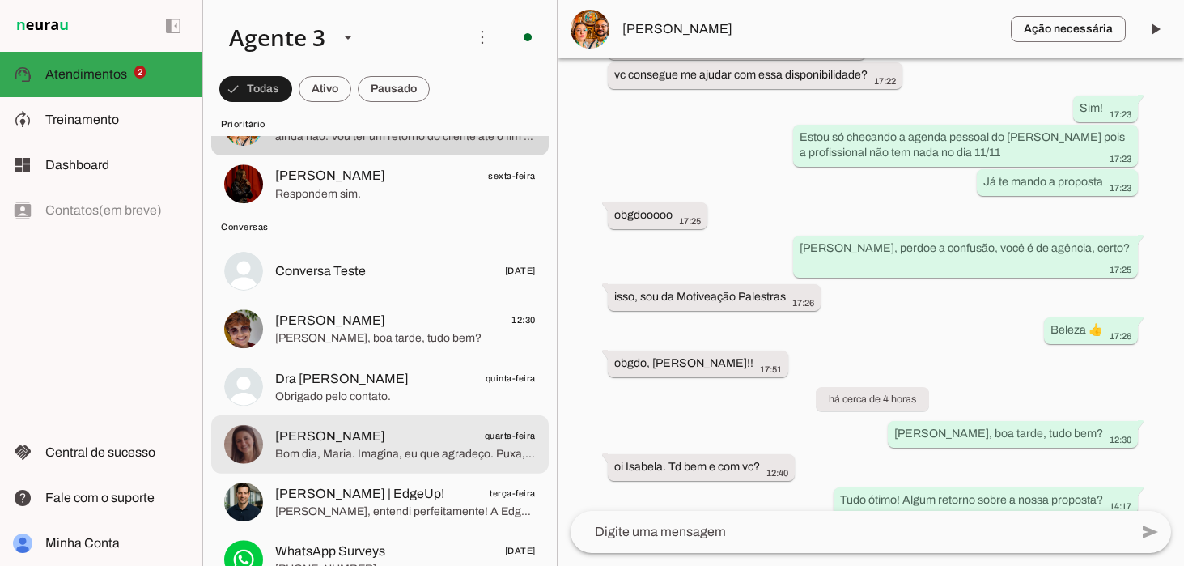
scroll to position [0, 0]
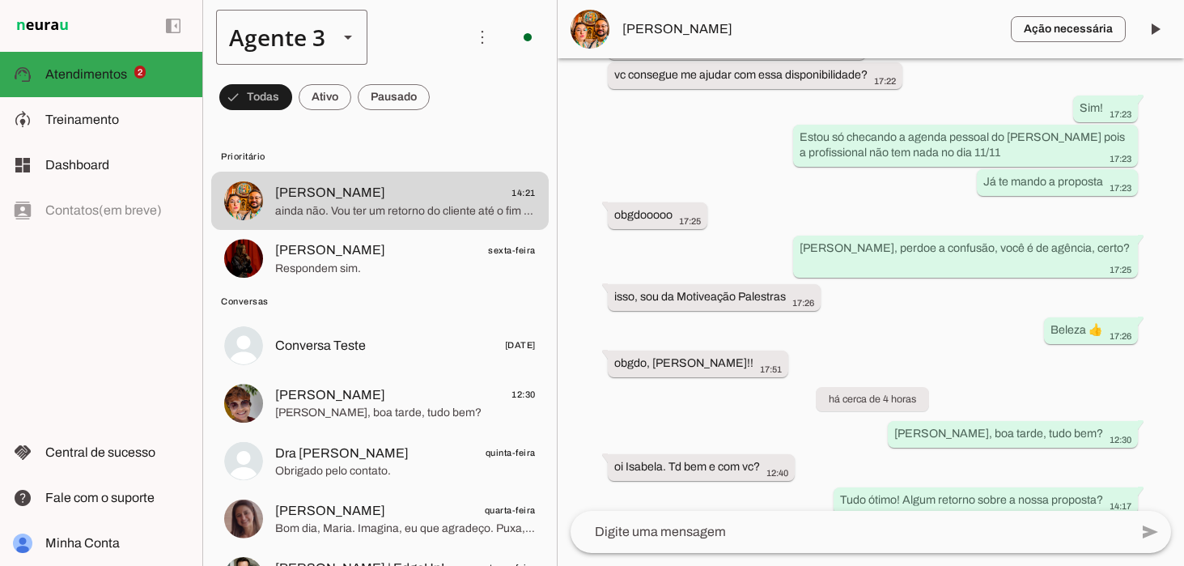
click at [348, 33] on slot at bounding box center [347, 37] width 19 height 19
click at [432, 194] on md-item "Agente 3" at bounding box center [507, 194] width 151 height 45
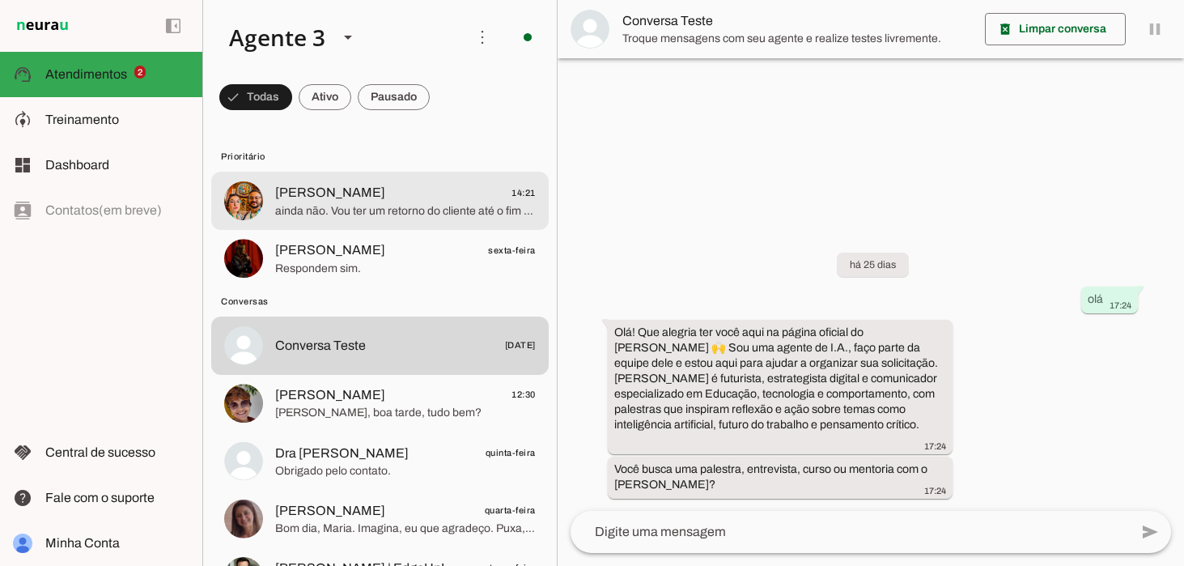
click at [403, 212] on span "ainda não. Vou ter um retorno do cliente até o fim do mês" at bounding box center [405, 211] width 261 height 16
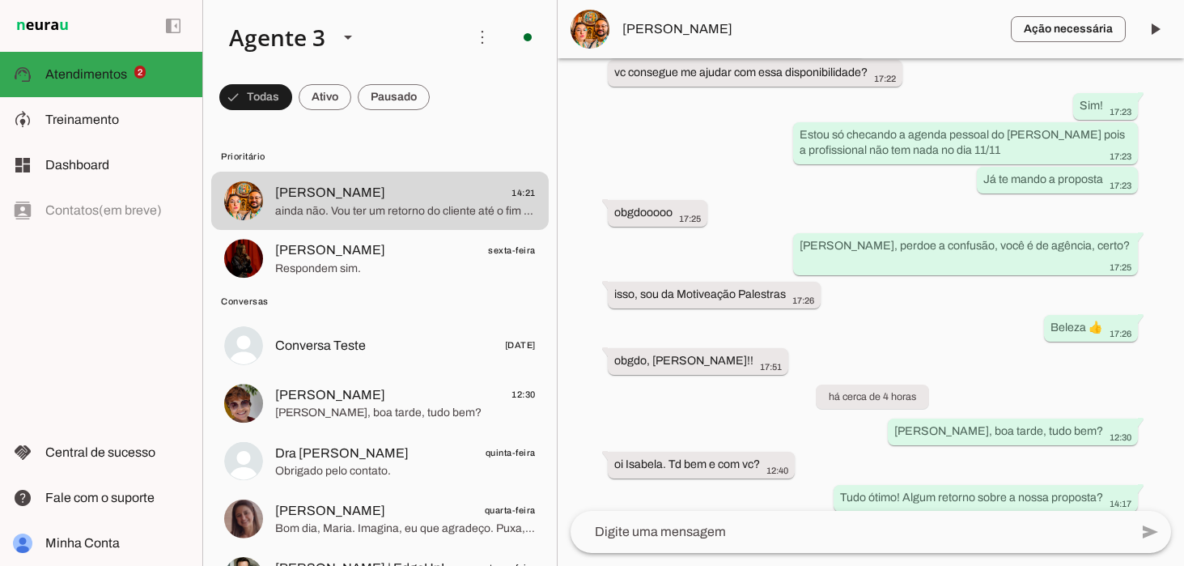
scroll to position [1521, 0]
